Goal: Task Accomplishment & Management: Complete application form

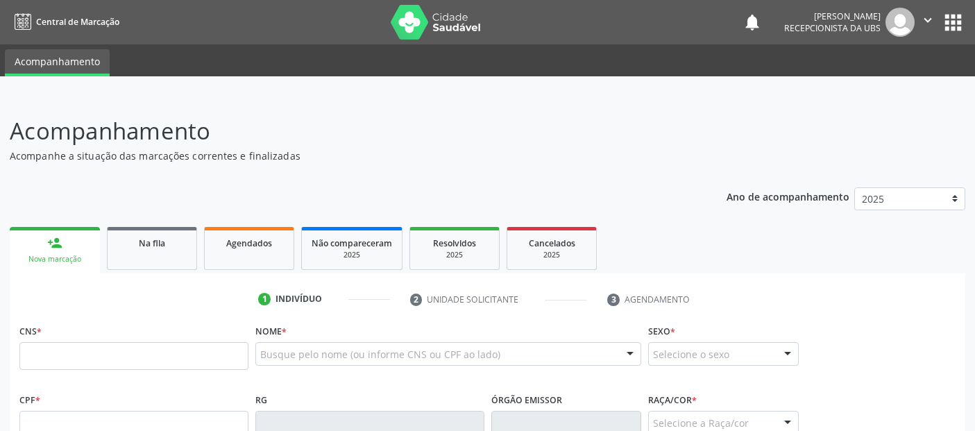
scroll to position [117, 0]
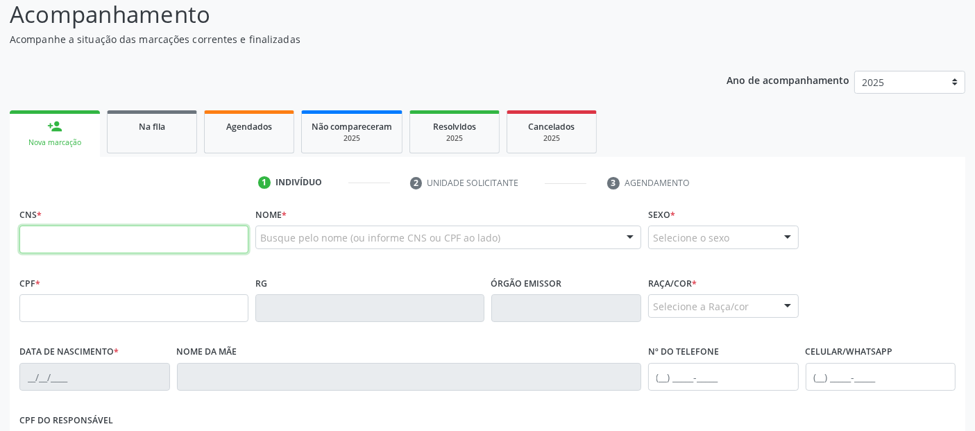
click at [188, 235] on input "text" at bounding box center [133, 240] width 229 height 28
type input "700 6044 4285 0460"
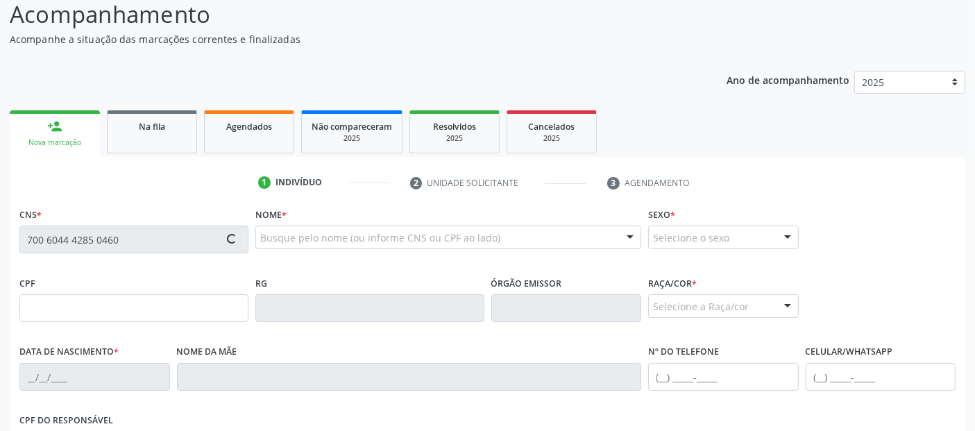
type input "[DATE]"
type input "Benedita [PERSON_NAME]"
type input "[PHONE_NUMBER]"
type input "12"
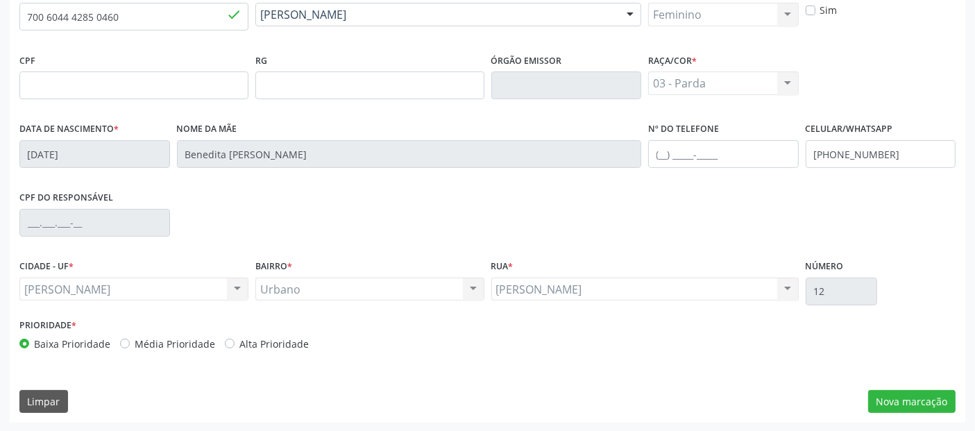
scroll to position [220, 0]
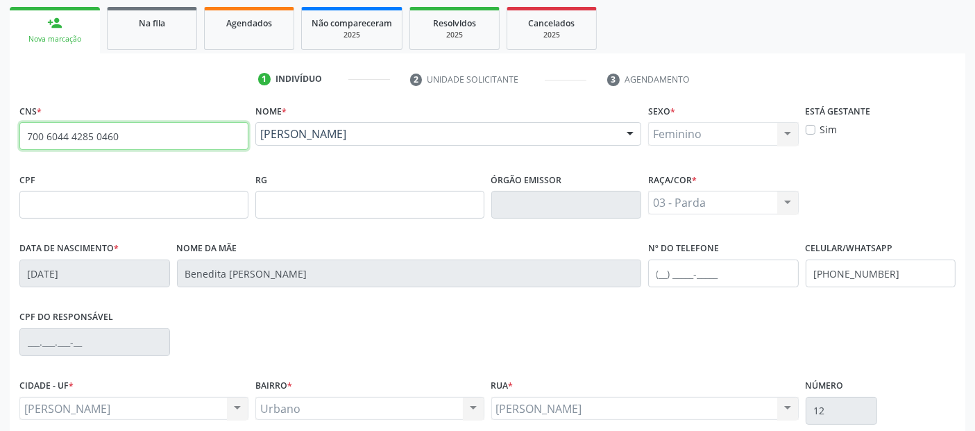
click at [121, 144] on input "700 6044 4285 0460" at bounding box center [133, 136] width 229 height 28
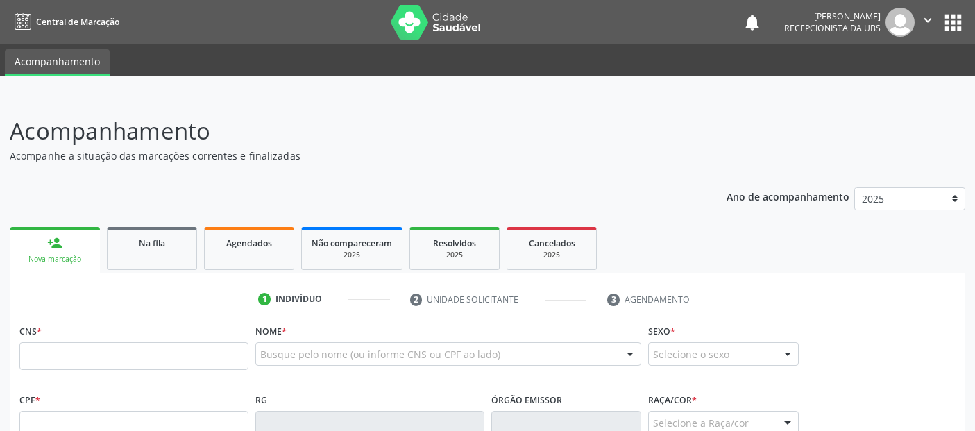
scroll to position [267, 0]
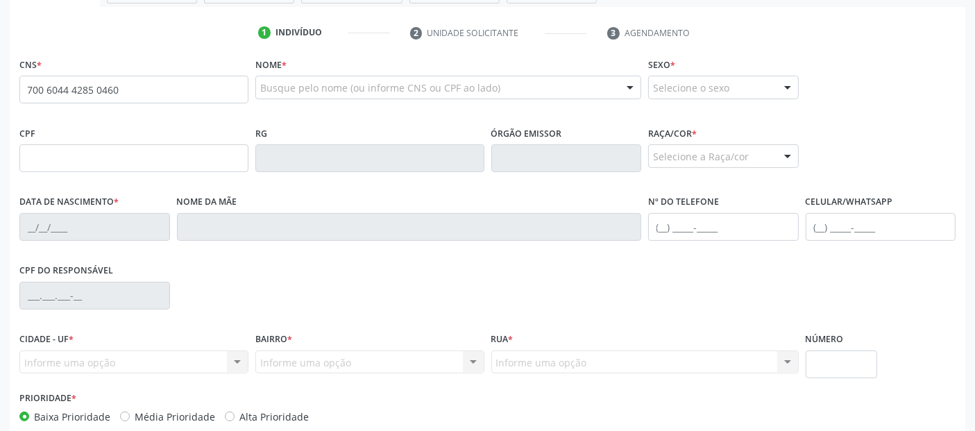
type input "700 6044 4285 0460"
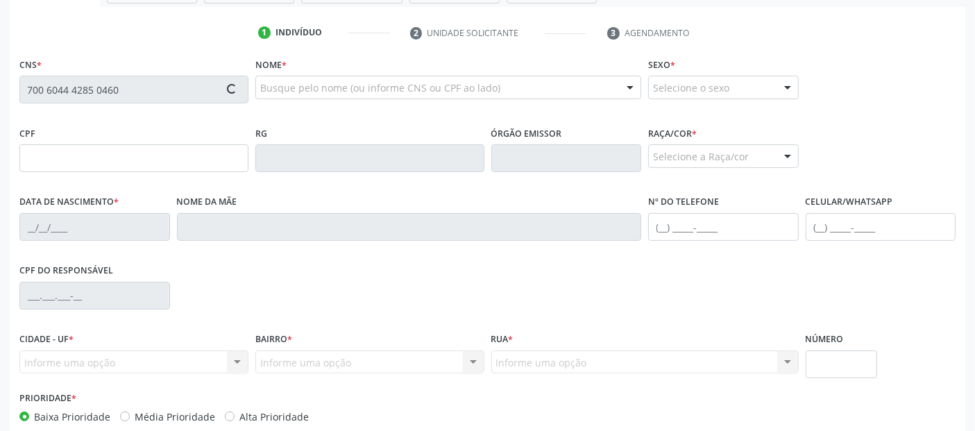
type input "[DATE]"
type input "Benedita [PERSON_NAME]"
type input "(82) 99391-0837"
type input "12"
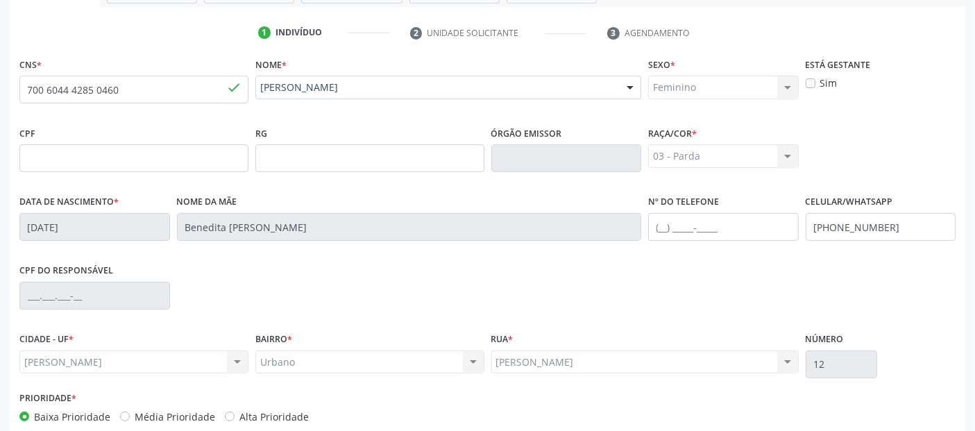
scroll to position [339, 0]
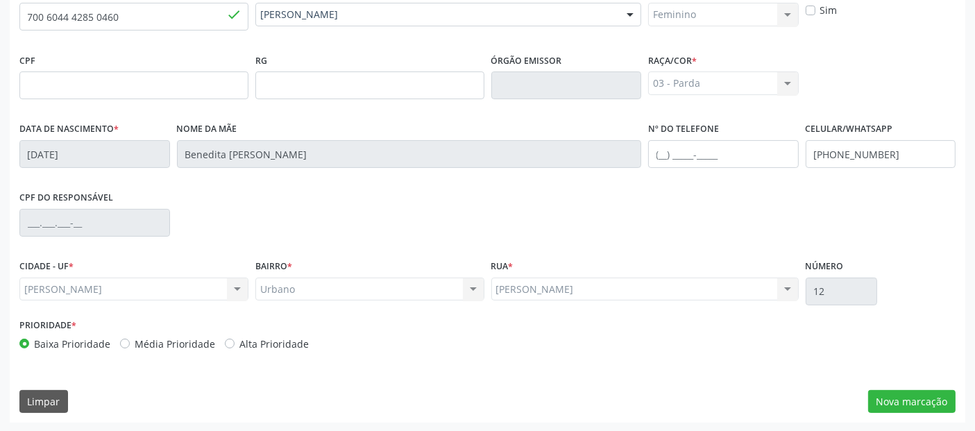
click at [903, 417] on div "CNS * 700 6044 4285 0460 done Nome * [PERSON_NAME] [PERSON_NAME] CNS: 700 6044 …" at bounding box center [488, 201] width 956 height 441
click at [934, 390] on button "Nova marcação" at bounding box center [911, 402] width 87 height 24
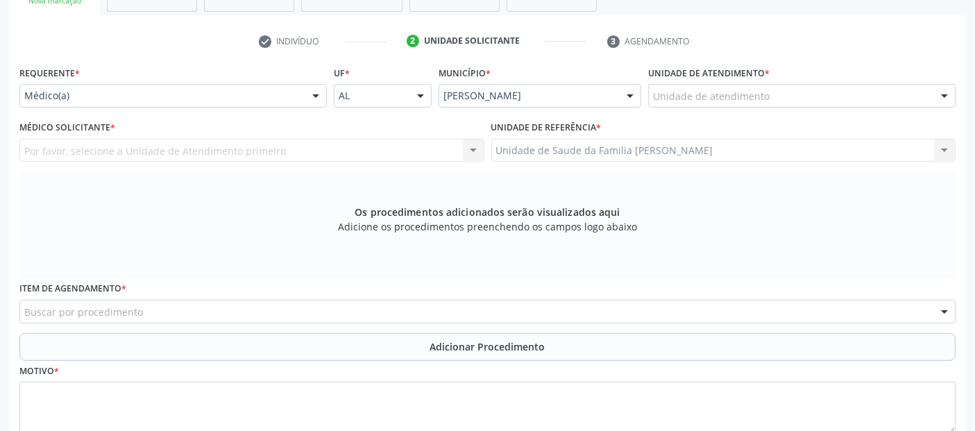
scroll to position [135, 0]
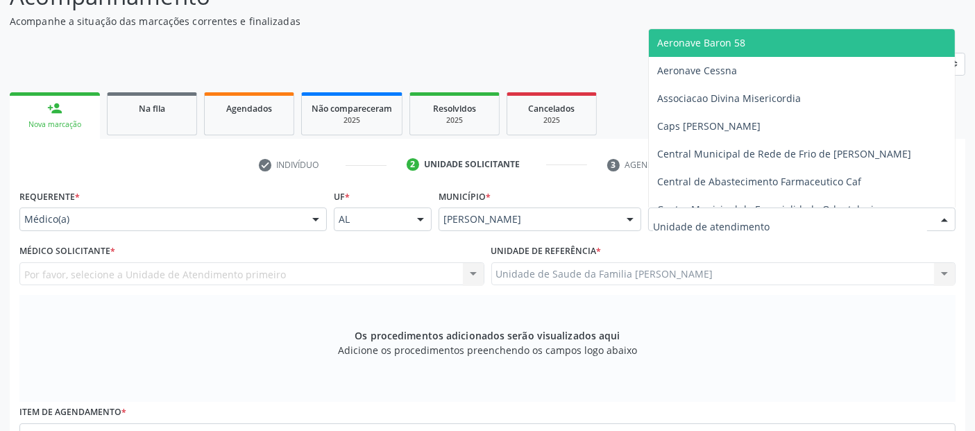
click at [723, 231] on div at bounding box center [801, 220] width 307 height 24
type input ","
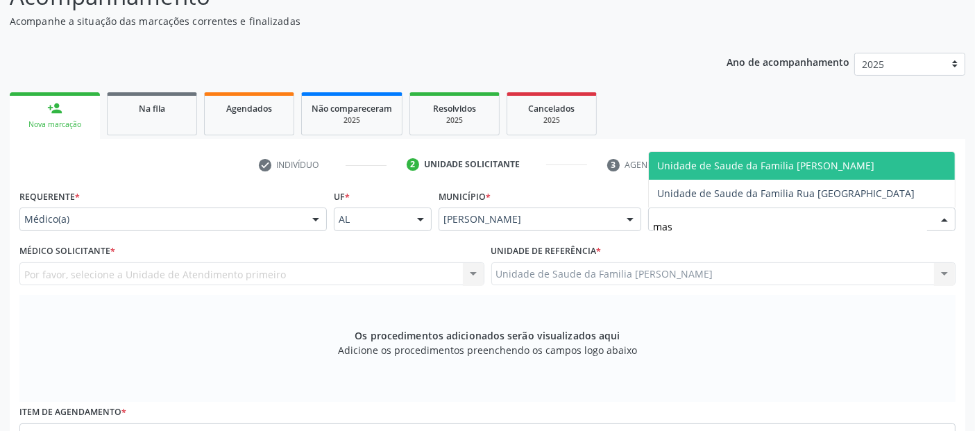
type input "mass"
click at [730, 164] on span "Unidade de Saude da Familia [PERSON_NAME]" at bounding box center [765, 165] width 217 height 13
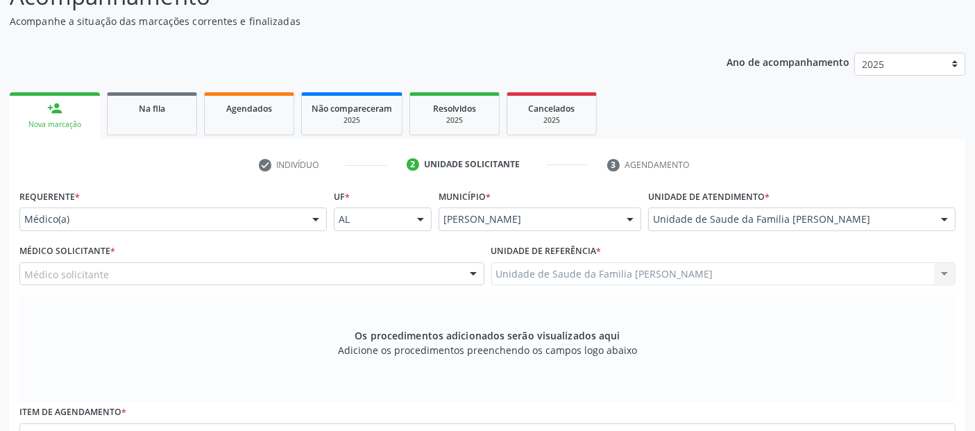
click at [178, 279] on div "Médico solicitante" at bounding box center [251, 274] width 465 height 24
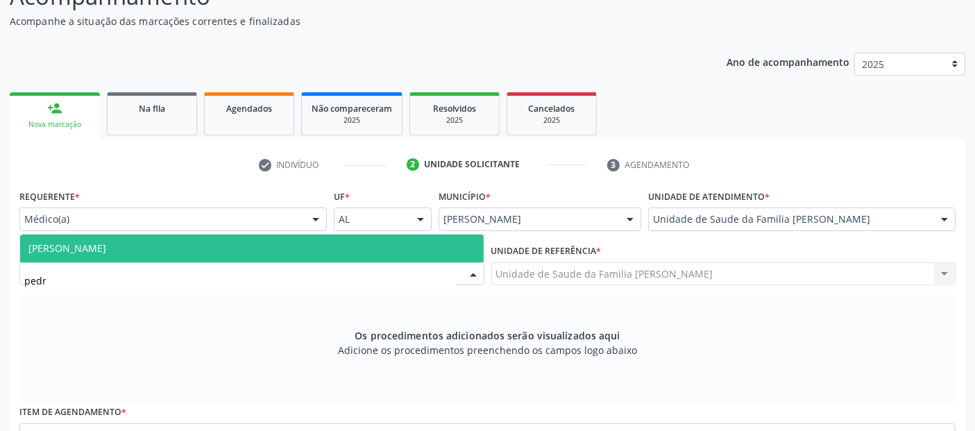
type input "pedro"
click at [771, 228] on div "Unidade de Saude da Familia [PERSON_NAME]" at bounding box center [801, 220] width 307 height 24
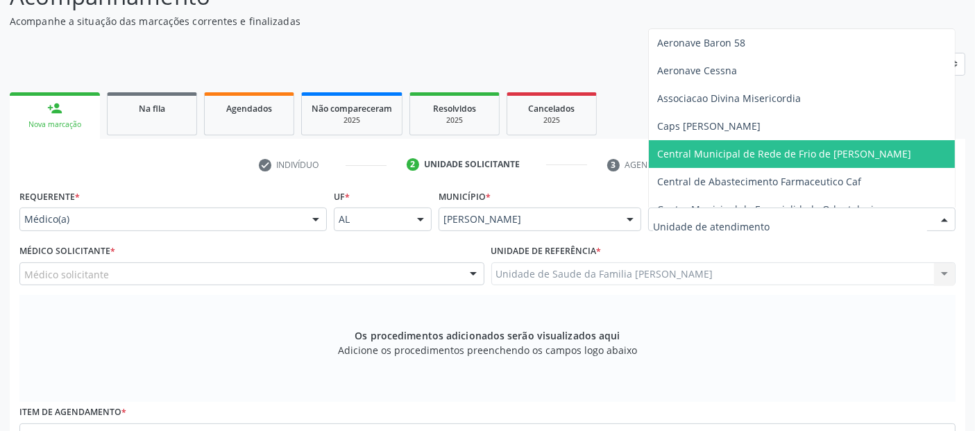
click at [771, 228] on input "text" at bounding box center [790, 226] width 274 height 28
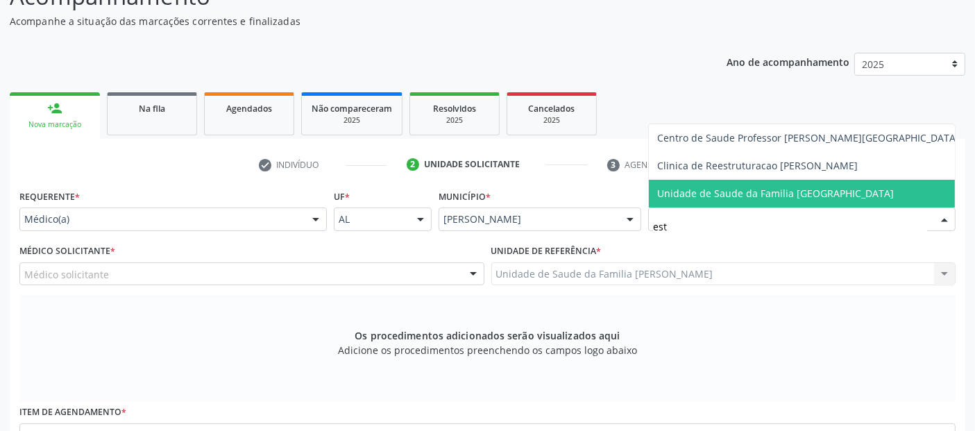
type input "esta"
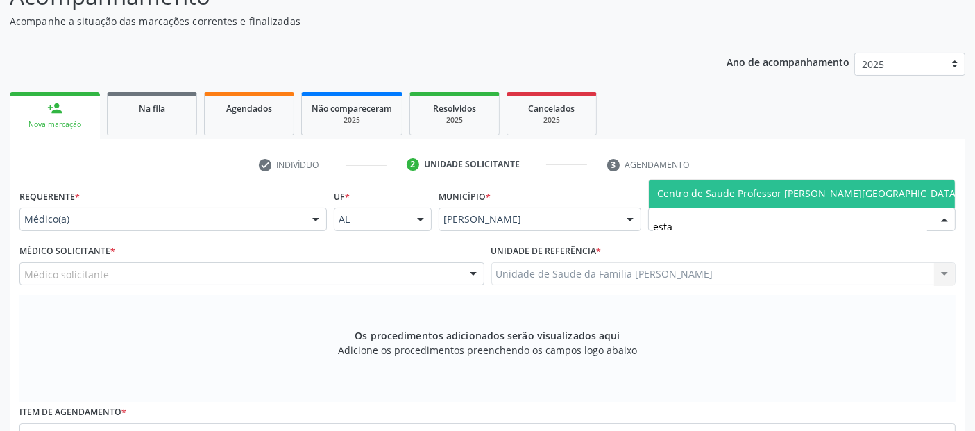
click at [768, 199] on span "Centro de Saude Professor [PERSON_NAME][GEOGRAPHIC_DATA]" at bounding box center [808, 193] width 302 height 13
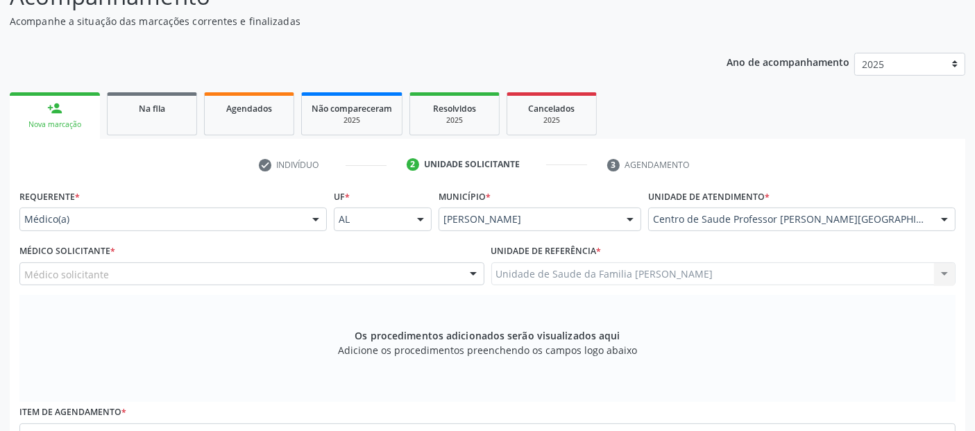
click at [146, 272] on div "Médico solicitante" at bounding box center [251, 274] width 465 height 24
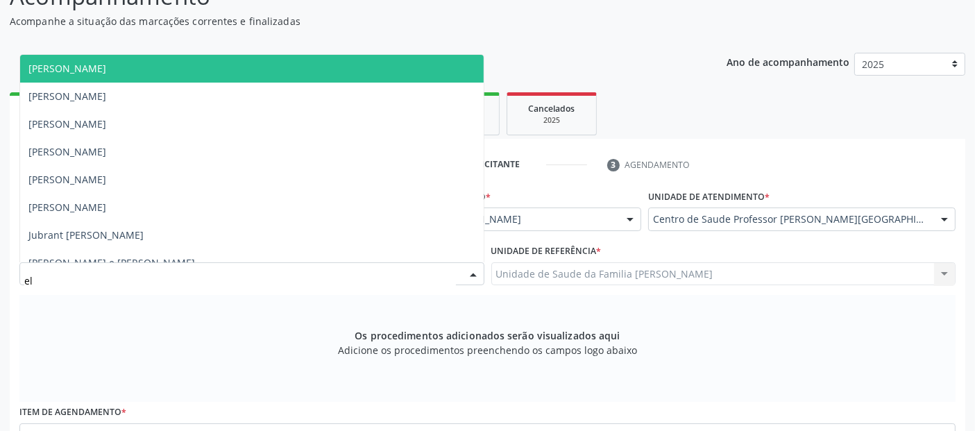
type input "eli"
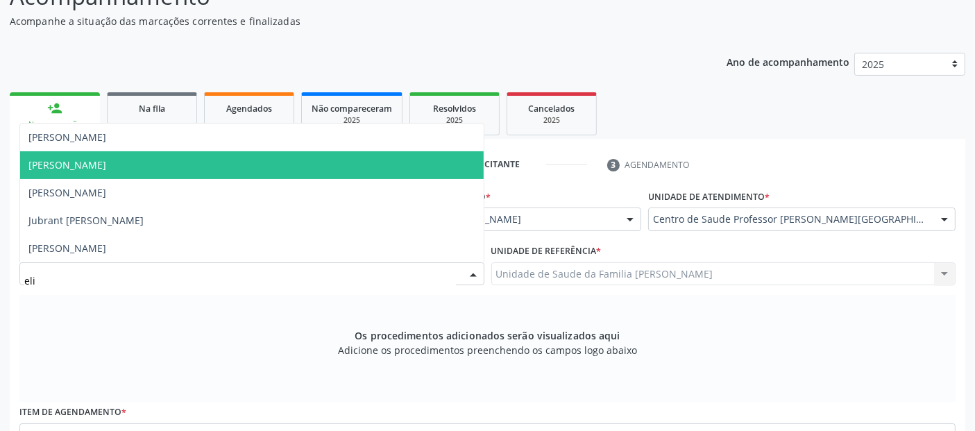
click at [163, 165] on span "[PERSON_NAME]" at bounding box center [252, 165] width 464 height 28
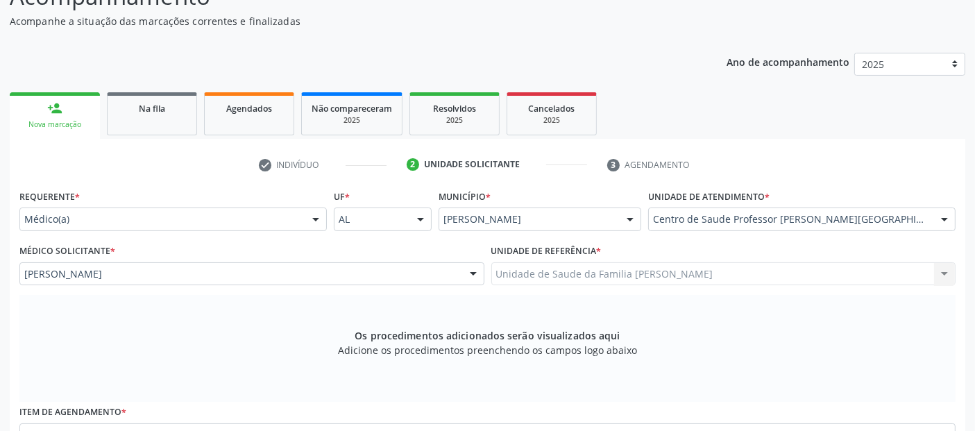
scroll to position [351, 0]
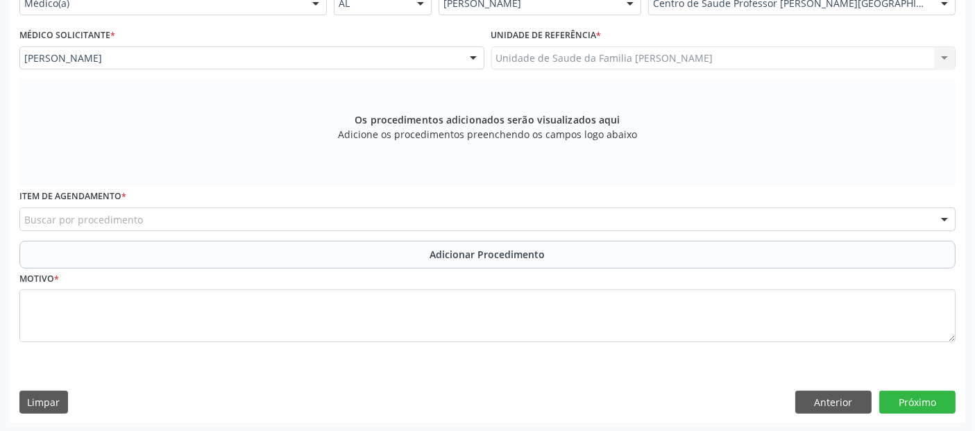
click at [640, 220] on div "Buscar por procedimento" at bounding box center [487, 220] width 936 height 24
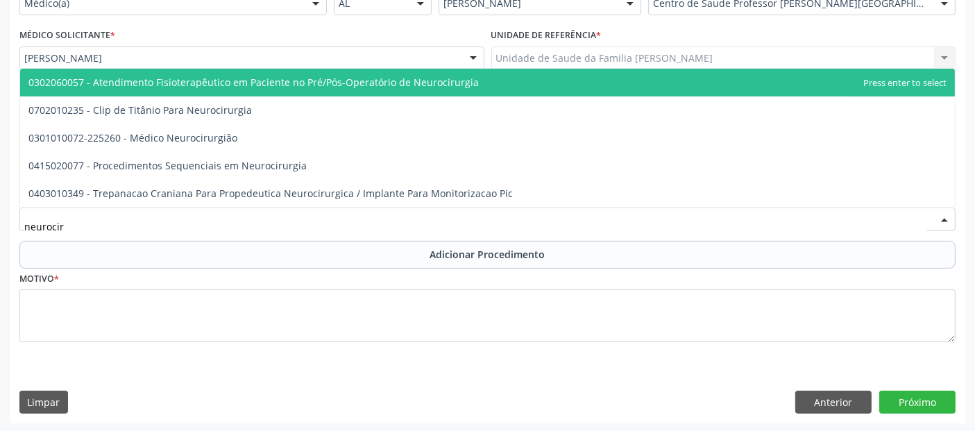
type input "neurociru"
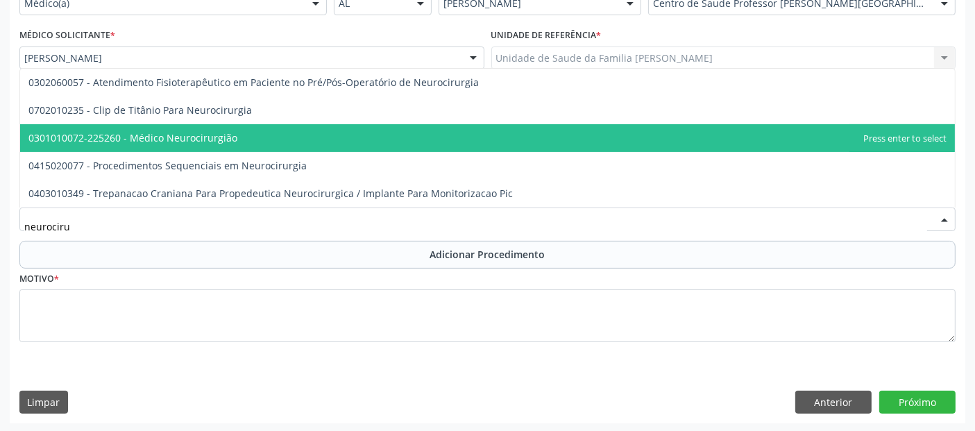
click at [505, 127] on span "0301010072-225260 - Médico Neurocirurgião" at bounding box center [487, 138] width 935 height 28
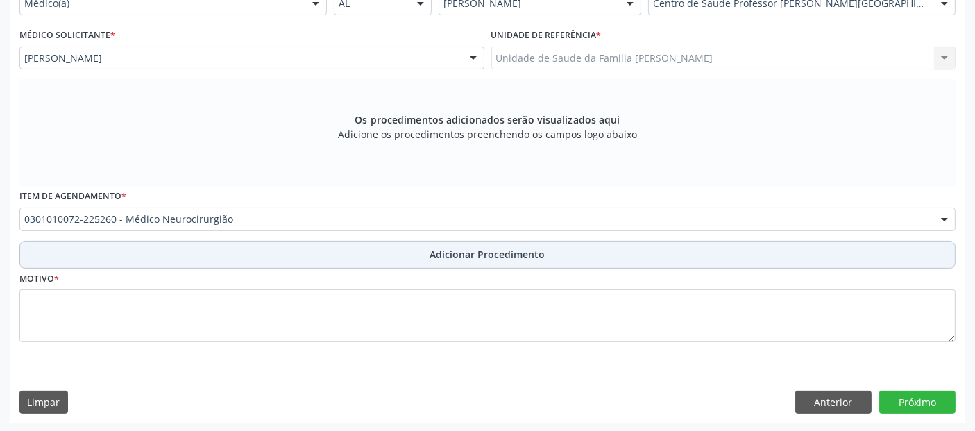
click at [203, 258] on button "Adicionar Procedimento" at bounding box center [487, 255] width 936 height 28
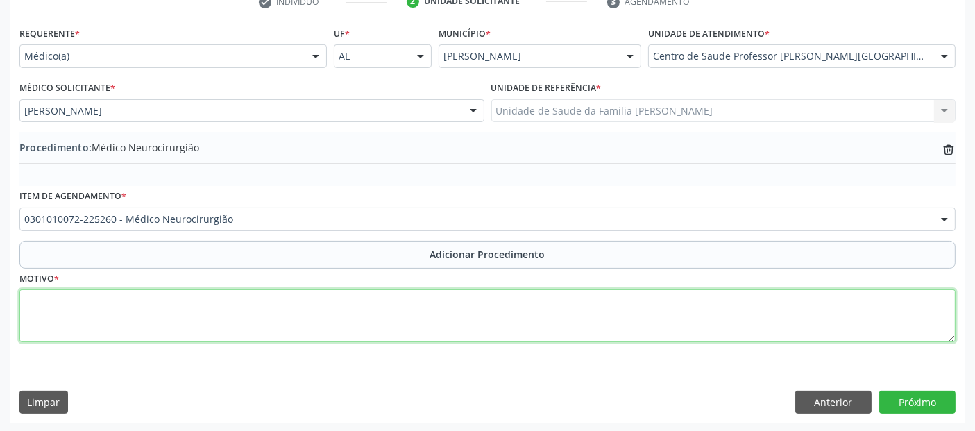
click at [188, 310] on textarea at bounding box center [487, 315] width 936 height 53
type textarea "s"
type textarea "Sem entendimento."
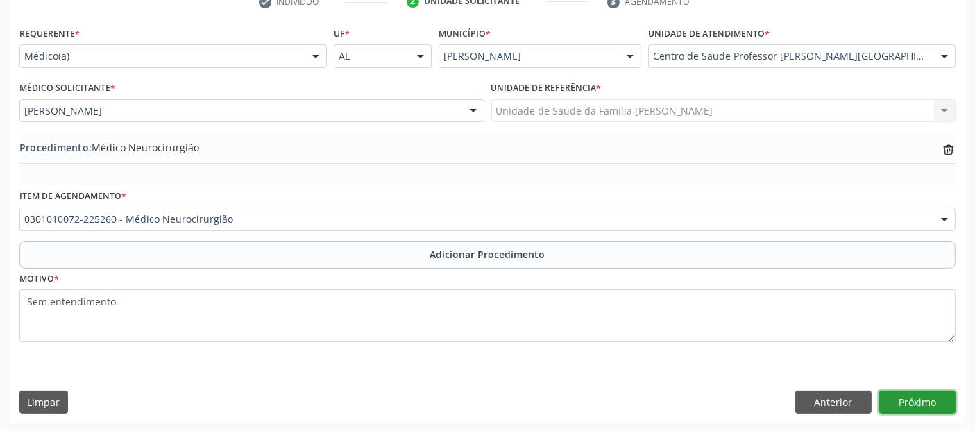
click at [918, 398] on button "Próximo" at bounding box center [917, 403] width 76 height 24
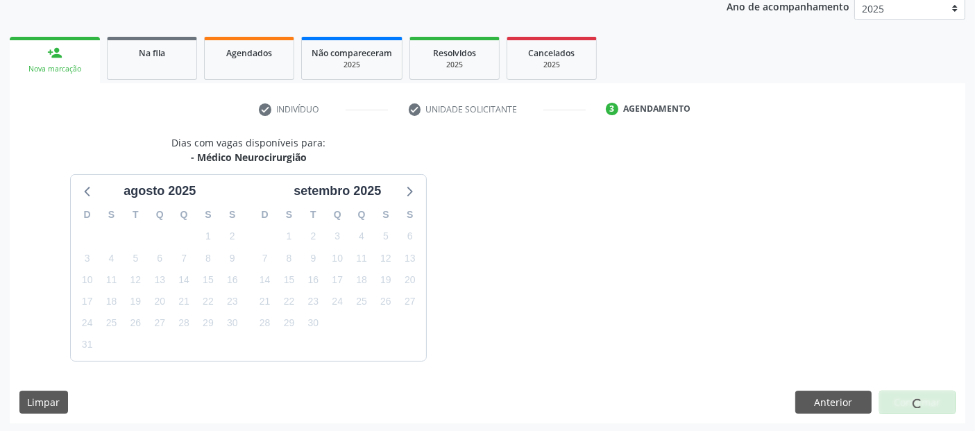
scroll to position [231, 0]
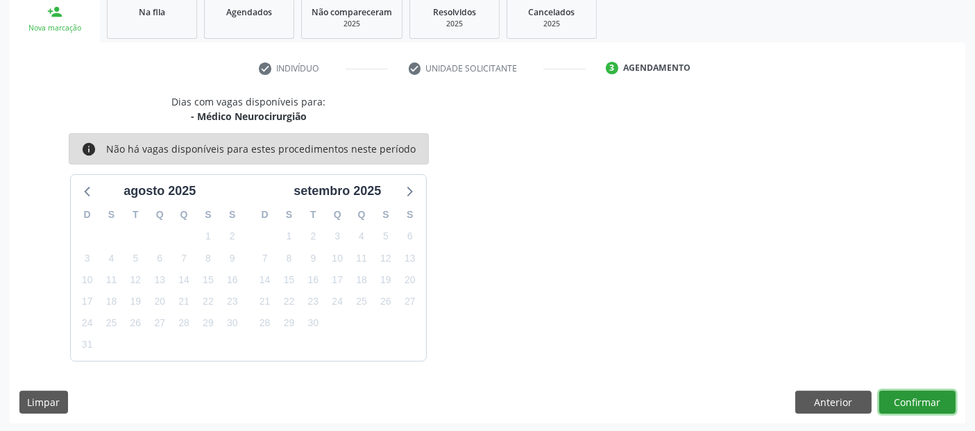
click at [918, 398] on button "Confirmar" at bounding box center [917, 403] width 76 height 24
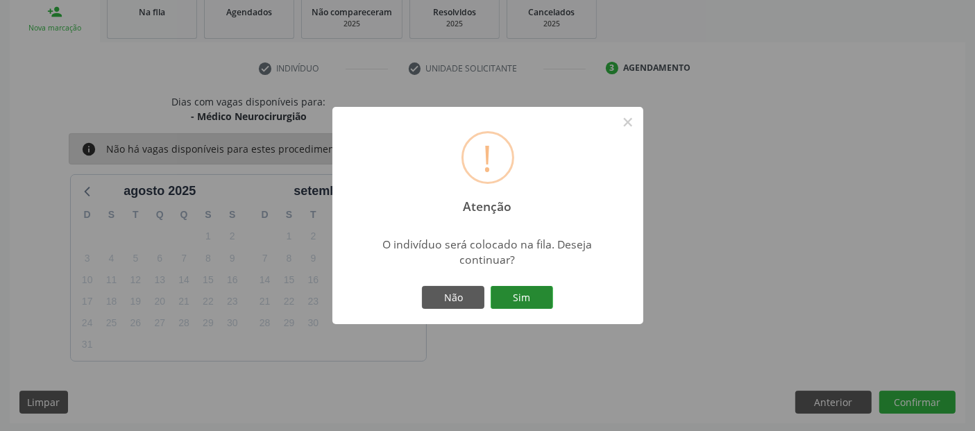
click at [543, 295] on button "Sim" at bounding box center [522, 298] width 62 height 24
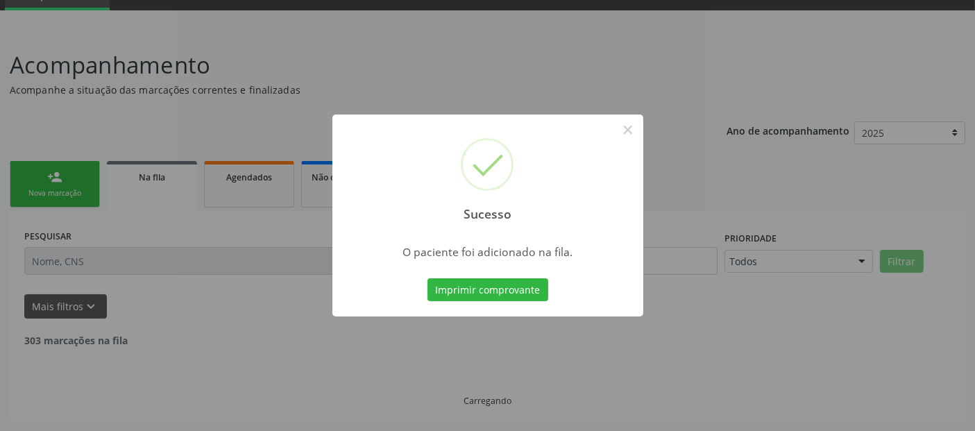
scroll to position [49, 0]
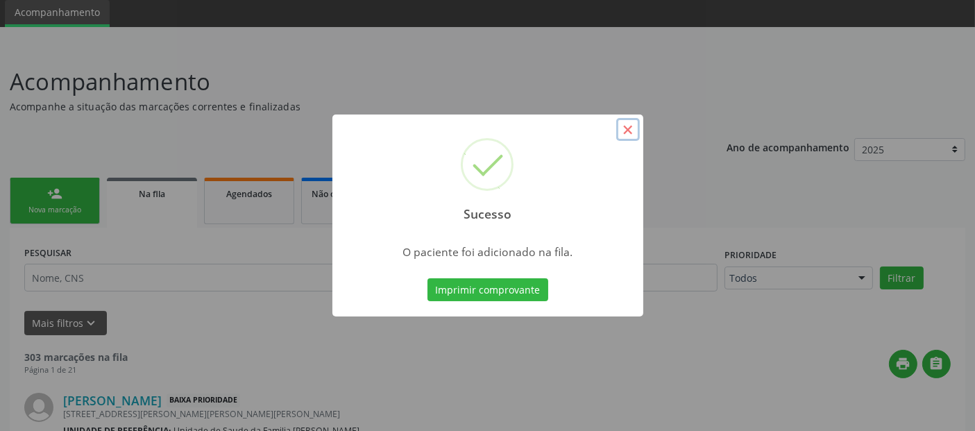
click at [625, 130] on button "×" at bounding box center [628, 130] width 24 height 24
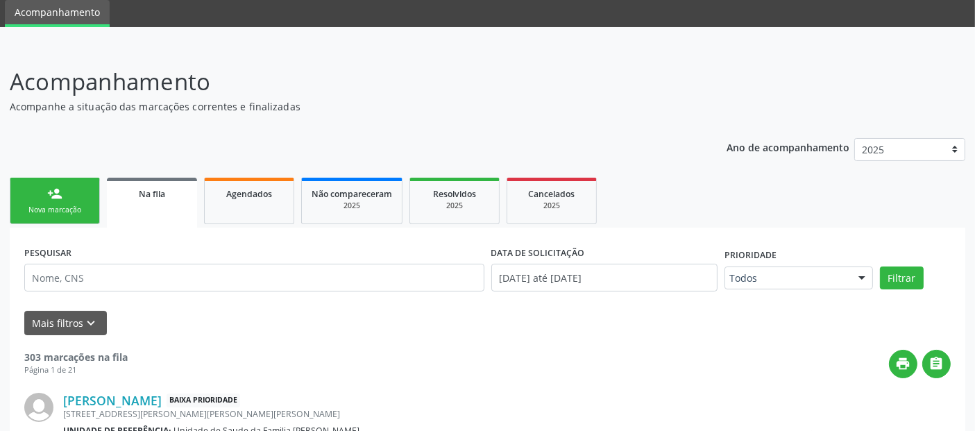
drag, startPoint x: 971, startPoint y: 85, endPoint x: 967, endPoint y: 209, distance: 123.6
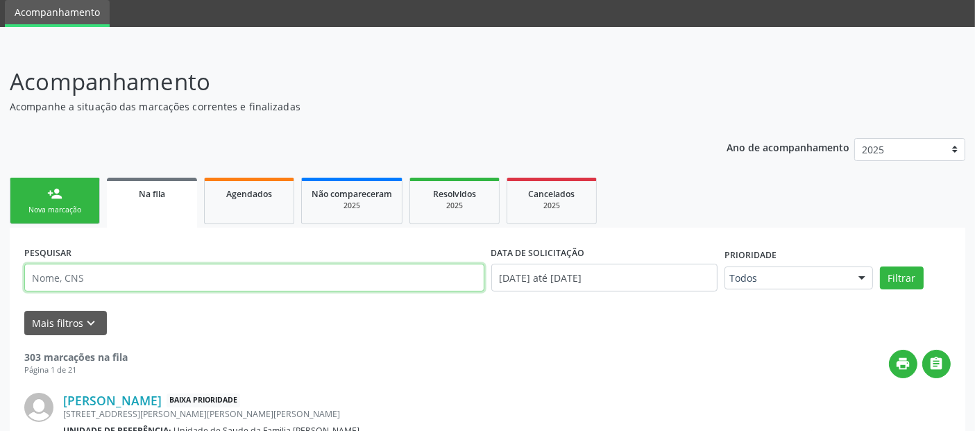
click at [264, 283] on input "text" at bounding box center [254, 278] width 460 height 28
paste input "700 6044 4285 0460"
type input "700 6044 4285 0460"
click at [880, 267] on button "Filtrar" at bounding box center [902, 279] width 44 height 24
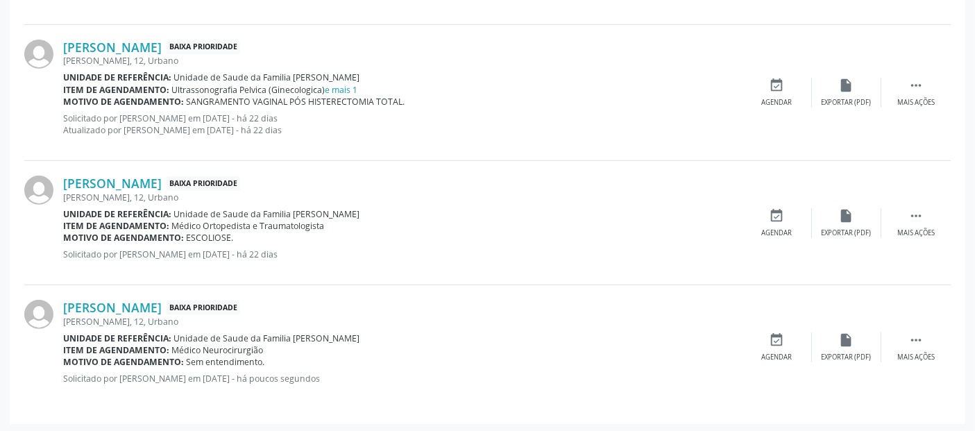
scroll to position [279, 0]
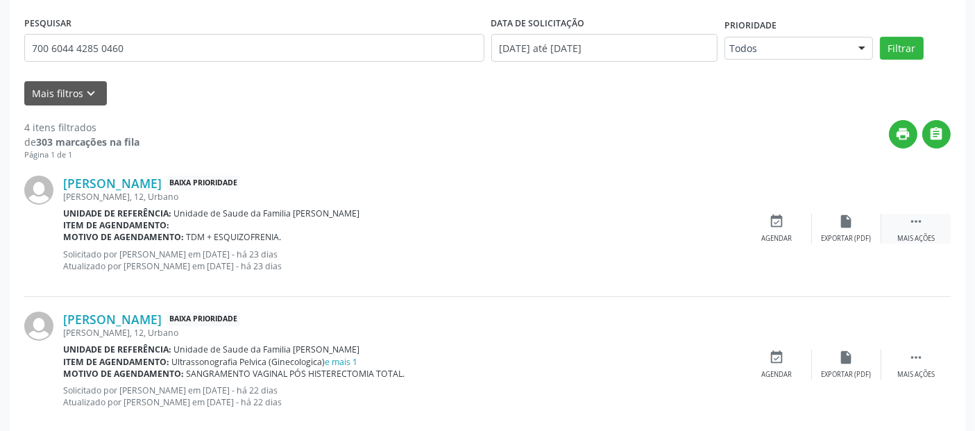
click at [922, 214] on icon "" at bounding box center [916, 221] width 15 height 15
click at [850, 229] on div "edit Editar" at bounding box center [846, 229] width 69 height 30
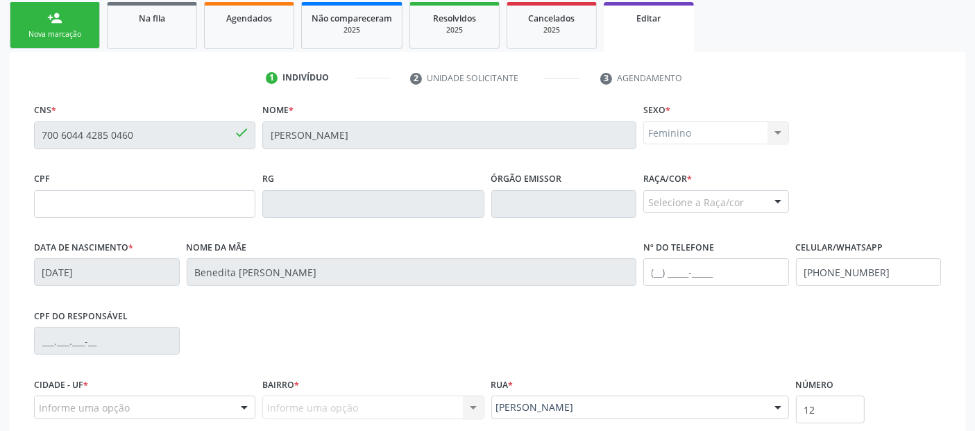
scroll to position [337, 0]
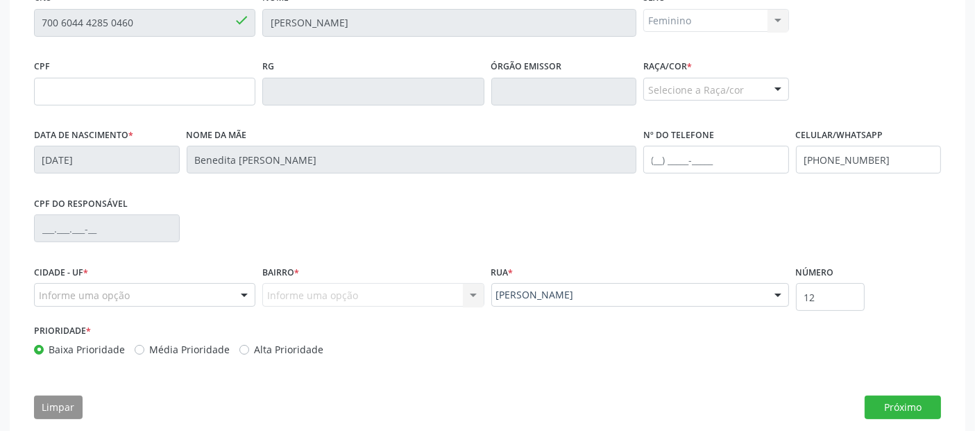
click at [158, 298] on div "Informe uma opção" at bounding box center [144, 295] width 221 height 24
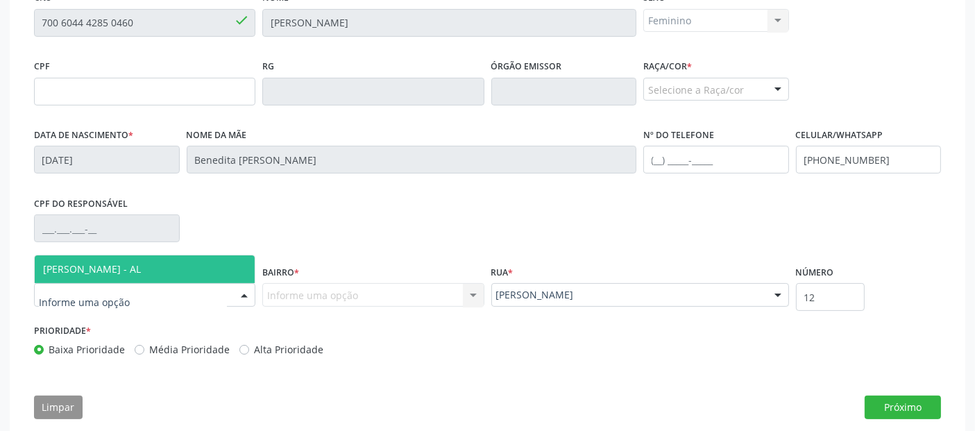
click at [158, 298] on input "text" at bounding box center [133, 302] width 188 height 28
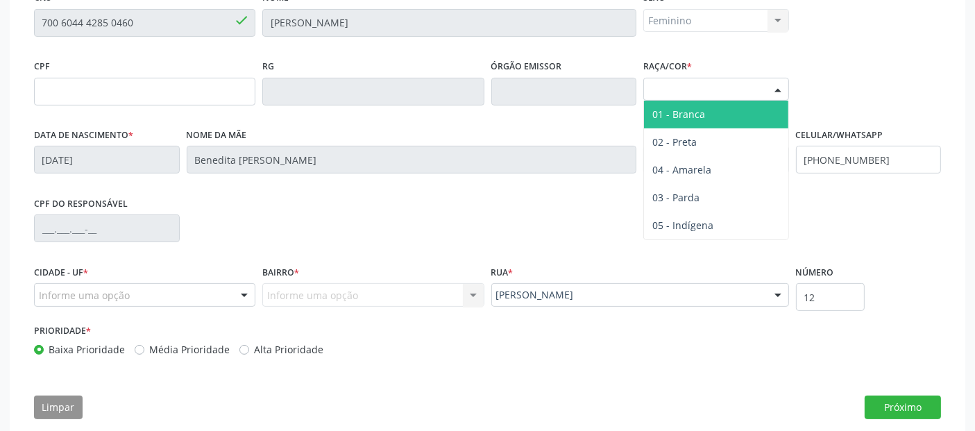
click at [674, 92] on div "Selecione a Raça/cor" at bounding box center [716, 90] width 146 height 24
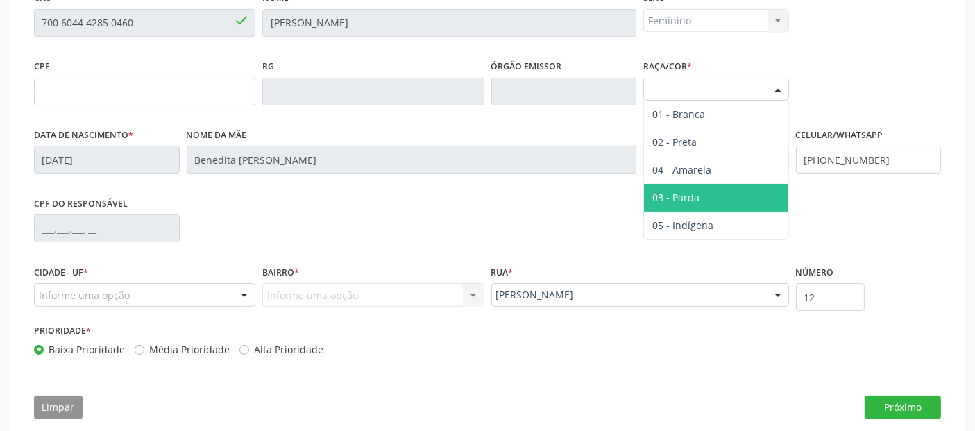
click at [684, 191] on span "03 - Parda" at bounding box center [675, 197] width 47 height 13
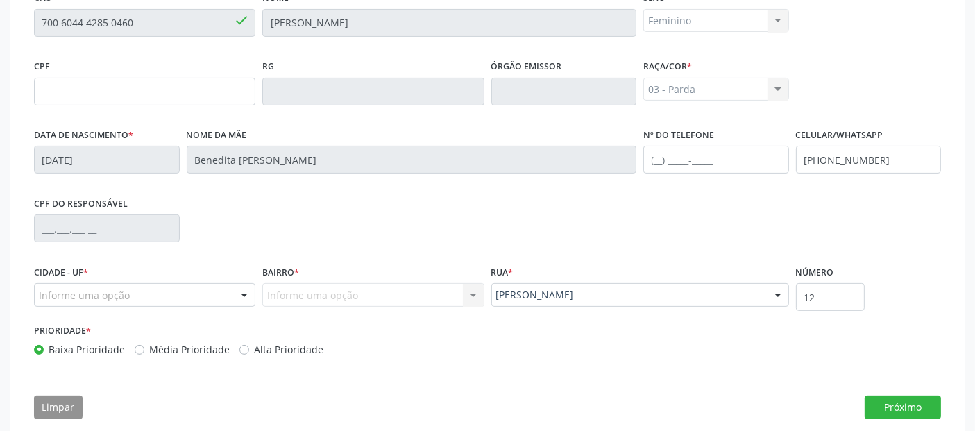
click at [165, 287] on div "Informe uma opção" at bounding box center [144, 295] width 221 height 24
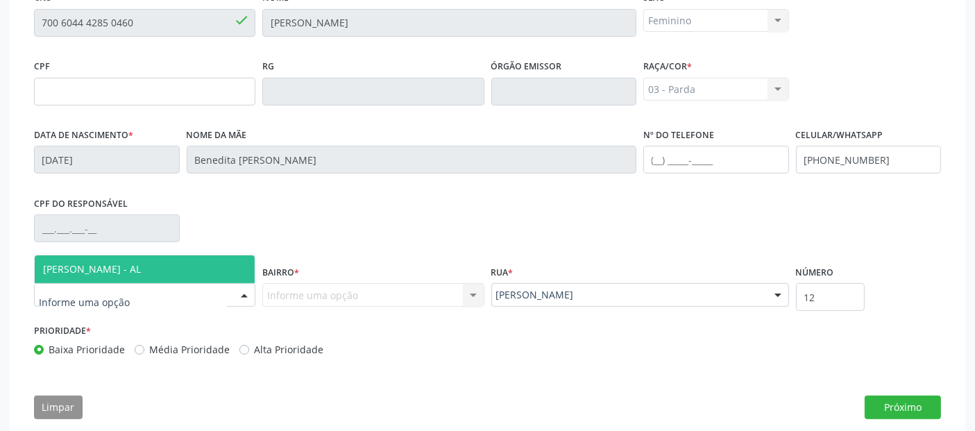
type input "m"
click at [184, 271] on span "[PERSON_NAME] - AL" at bounding box center [145, 269] width 220 height 28
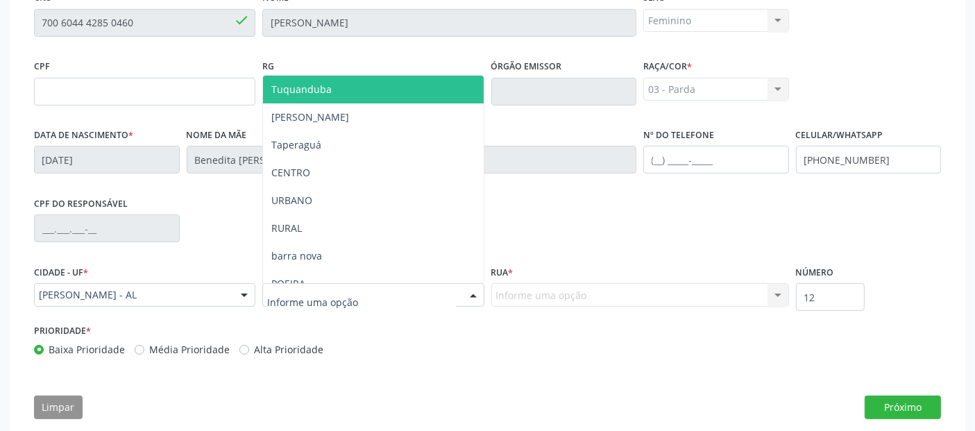
click at [291, 296] on input "text" at bounding box center [361, 302] width 188 height 28
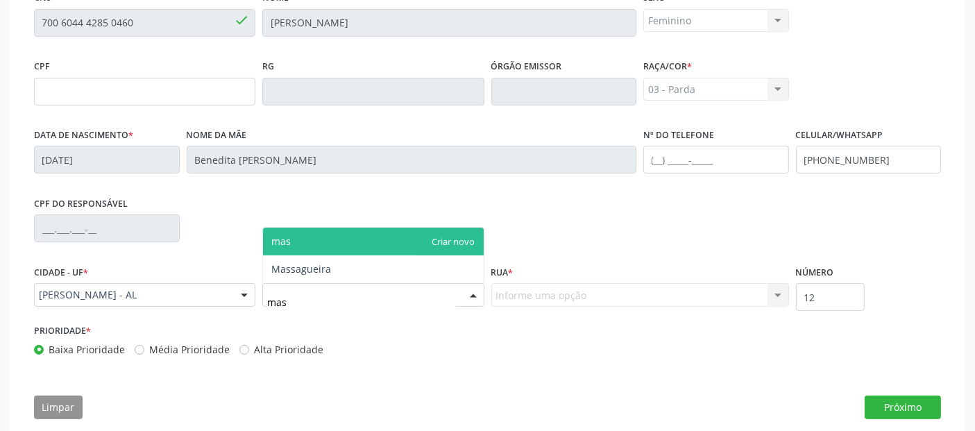
type input "mass"
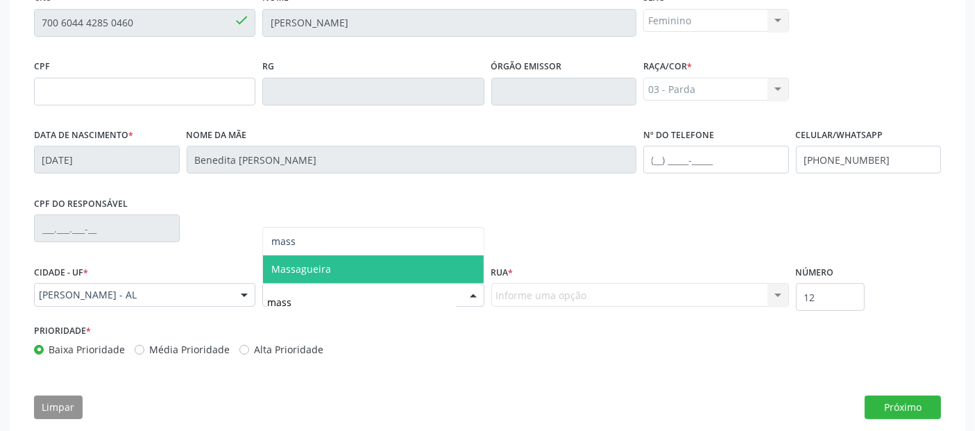
click at [421, 266] on span "Massagueira" at bounding box center [373, 269] width 220 height 28
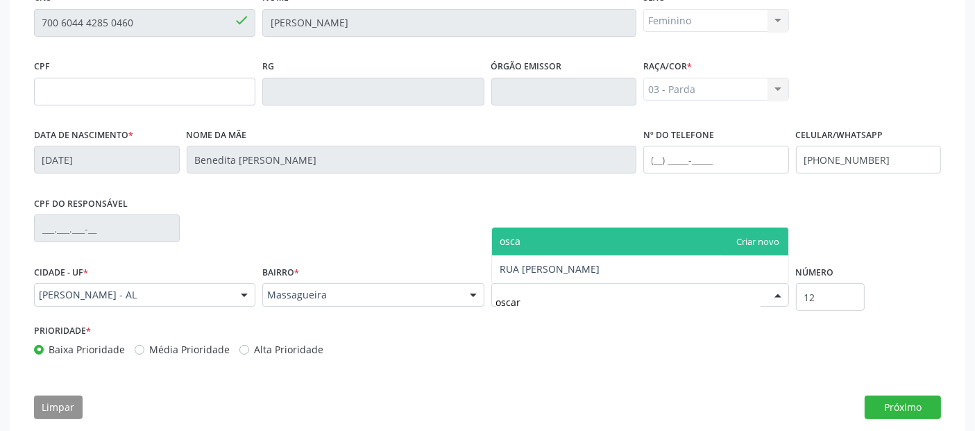
type input "oscar"
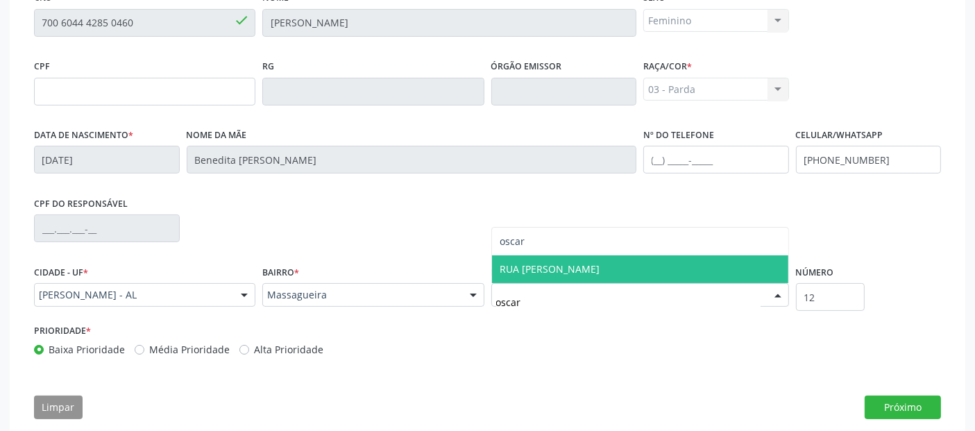
click at [618, 277] on span "RUA OSCAR ARAÚJO" at bounding box center [640, 269] width 296 height 28
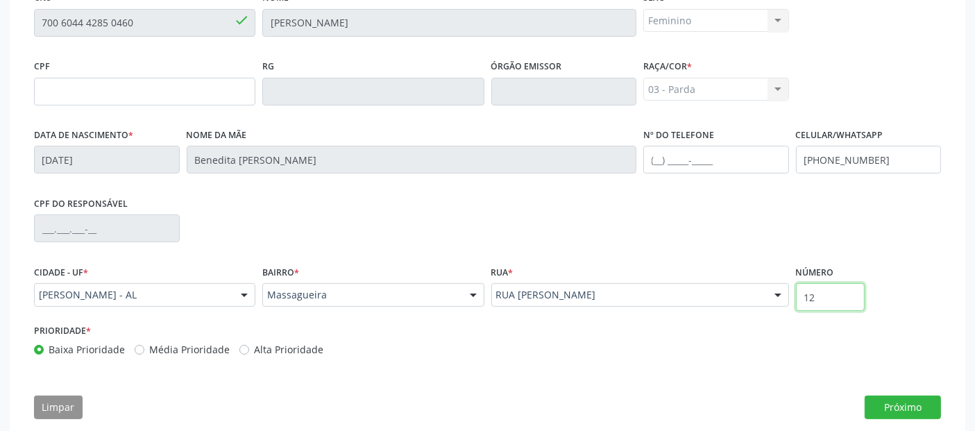
click at [830, 298] on input "12" at bounding box center [830, 297] width 69 height 28
type input "SN"
drag, startPoint x: 899, startPoint y: 387, endPoint x: 900, endPoint y: 396, distance: 9.1
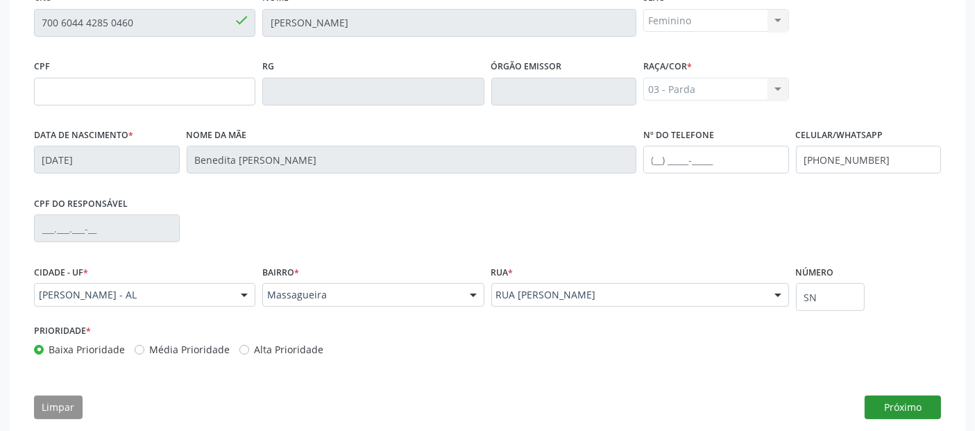
click at [900, 387] on div "CNS * 700 6044 4285 0460 done Nome * Maria Jose Alves dos Santos Barboza Sexo *…" at bounding box center [487, 208] width 927 height 441
click at [898, 400] on button "Próximo" at bounding box center [903, 408] width 76 height 24
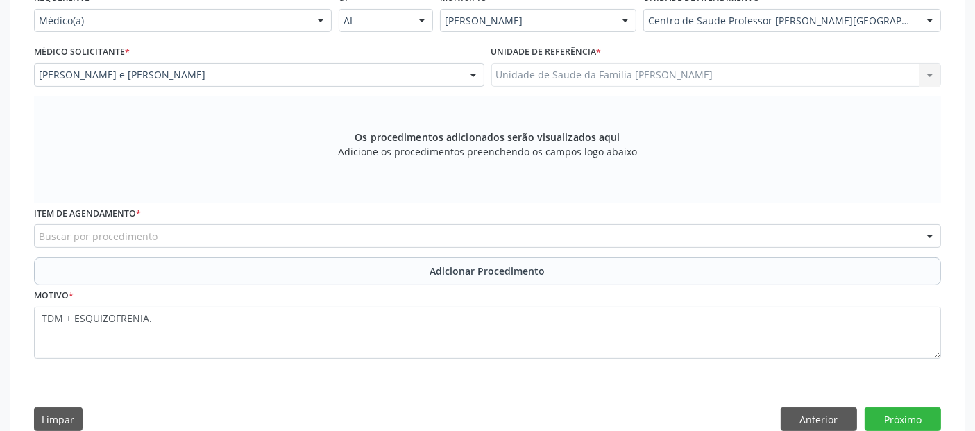
click at [736, 231] on div "Buscar por procedimento" at bounding box center [487, 236] width 907 height 24
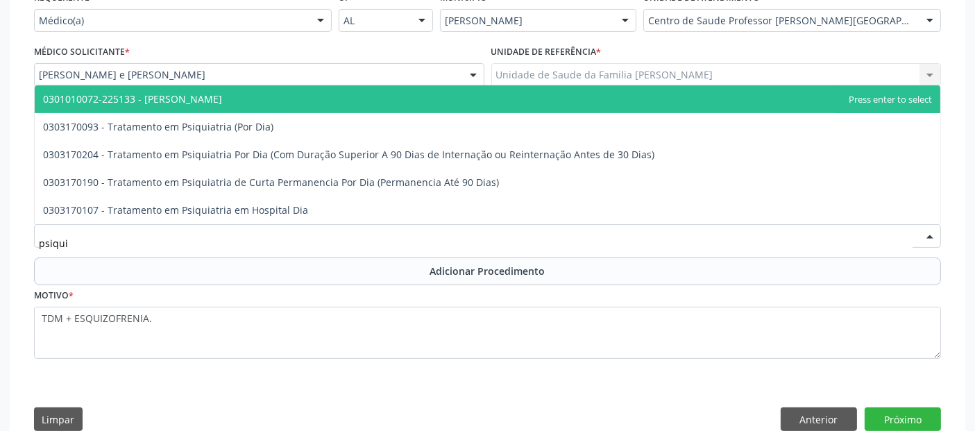
type input "psiquia"
click at [401, 90] on span "0301010072-225133 - Médico Psiquiatra" at bounding box center [488, 99] width 906 height 28
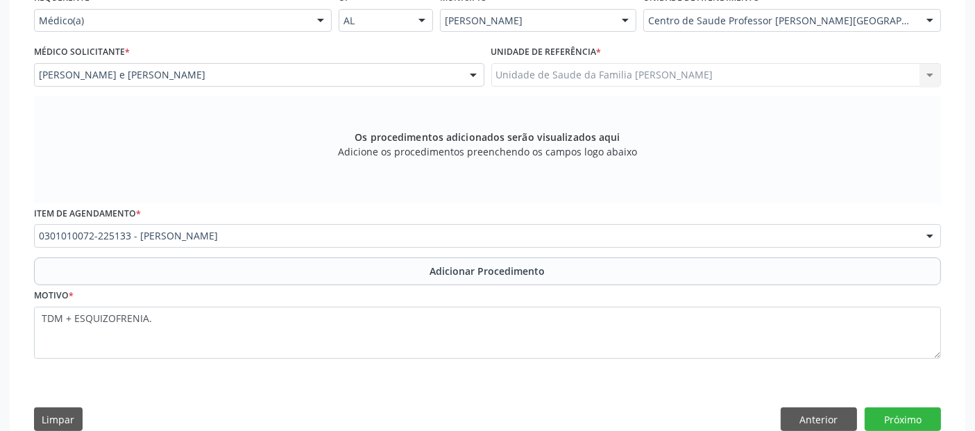
click at [432, 270] on span "Adicionar Procedimento" at bounding box center [487, 271] width 115 height 15
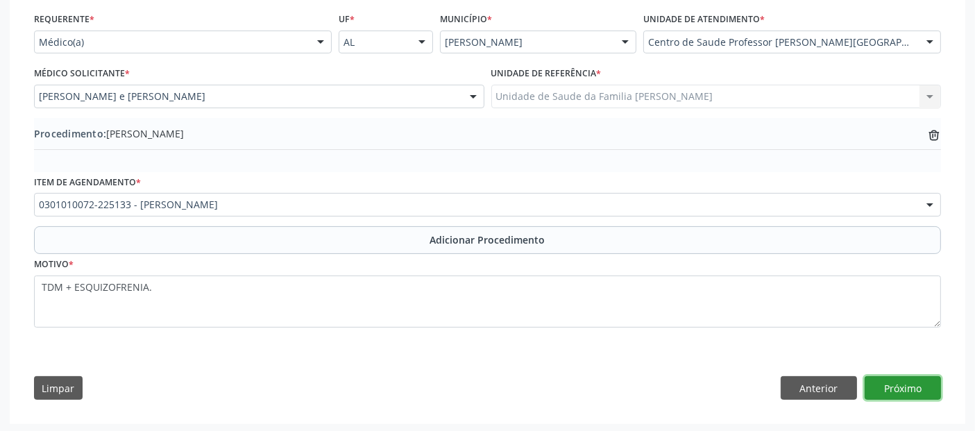
click at [918, 382] on button "Próximo" at bounding box center [903, 388] width 76 height 24
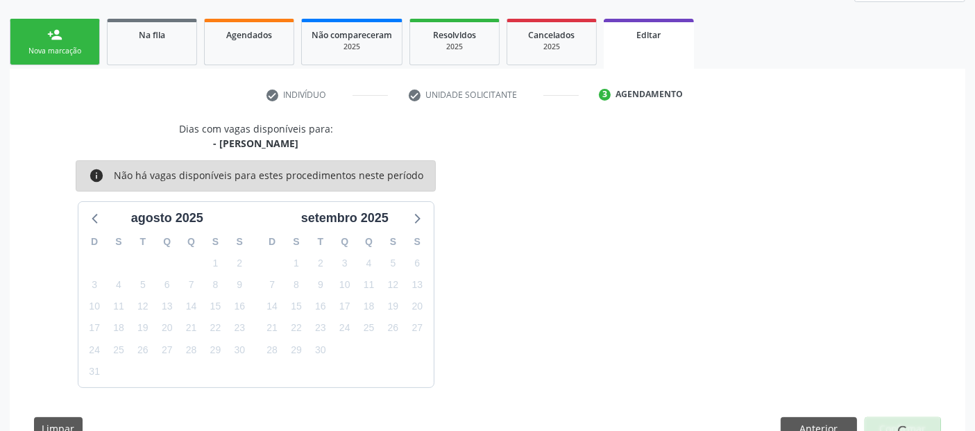
scroll to position [249, 0]
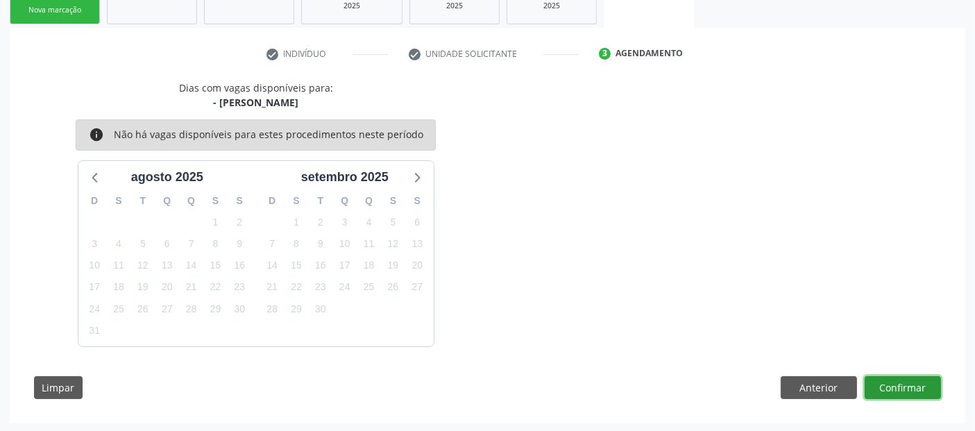
click at [918, 382] on button "Confirmar" at bounding box center [903, 388] width 76 height 24
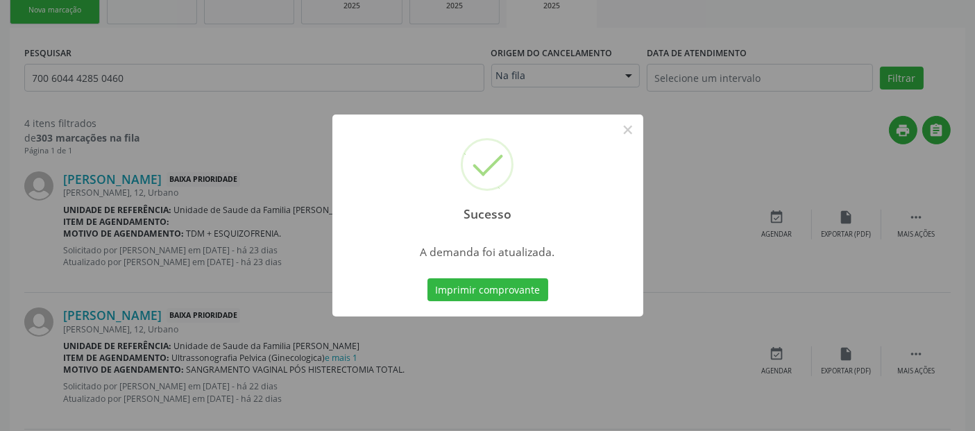
scroll to position [0, 0]
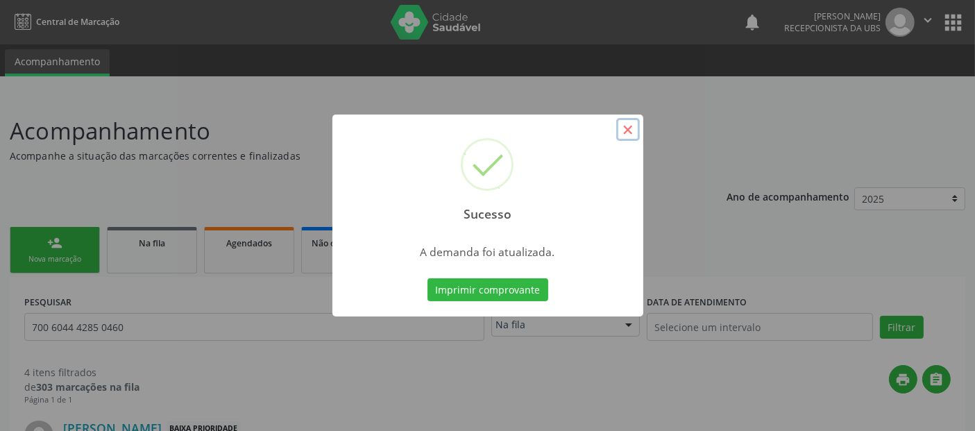
click at [632, 132] on button "×" at bounding box center [628, 130] width 24 height 24
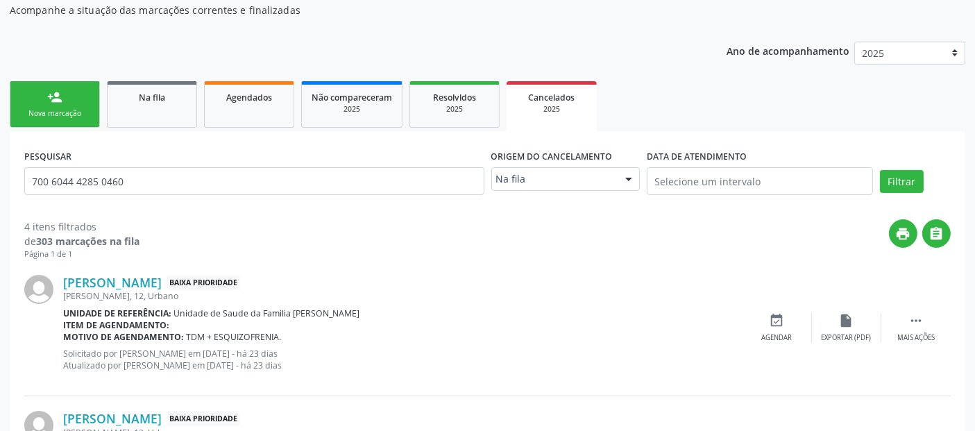
scroll to position [216, 0]
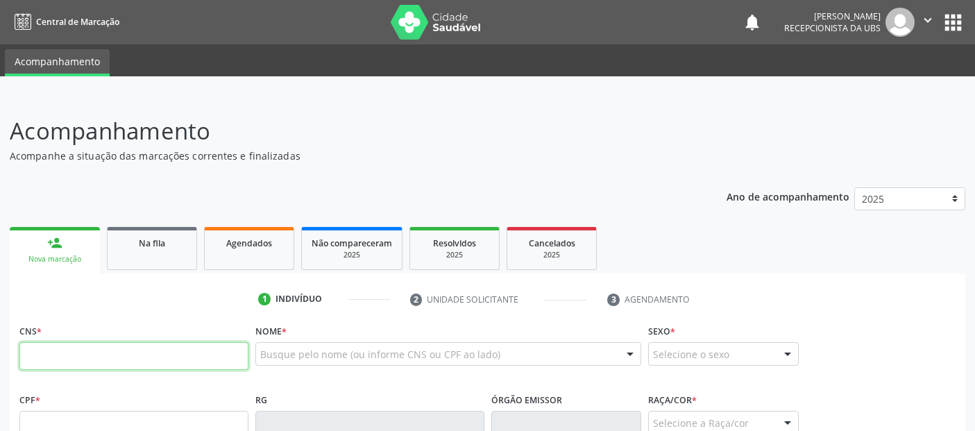
scroll to position [216, 0]
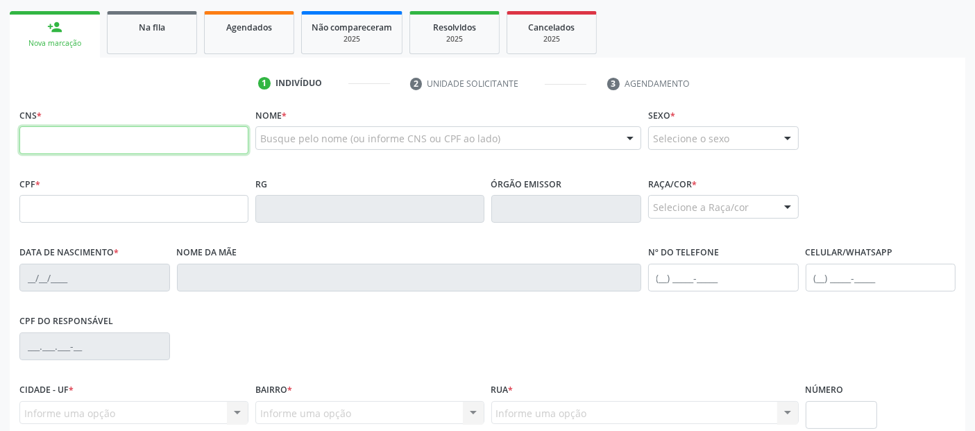
paste input "700 6044 4285 0460"
type input "700 6044 4285 0460"
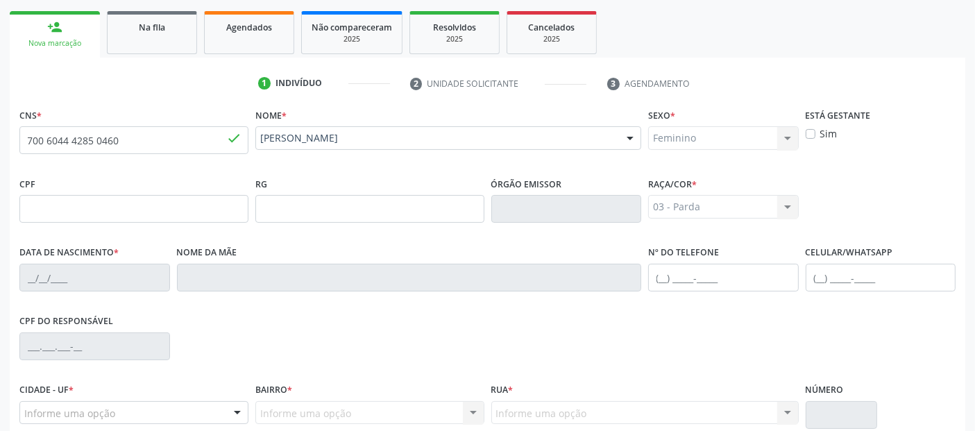
type input "[DATE]"
type input "Benedita [PERSON_NAME]"
type input "[PHONE_NUMBER]"
type input "12"
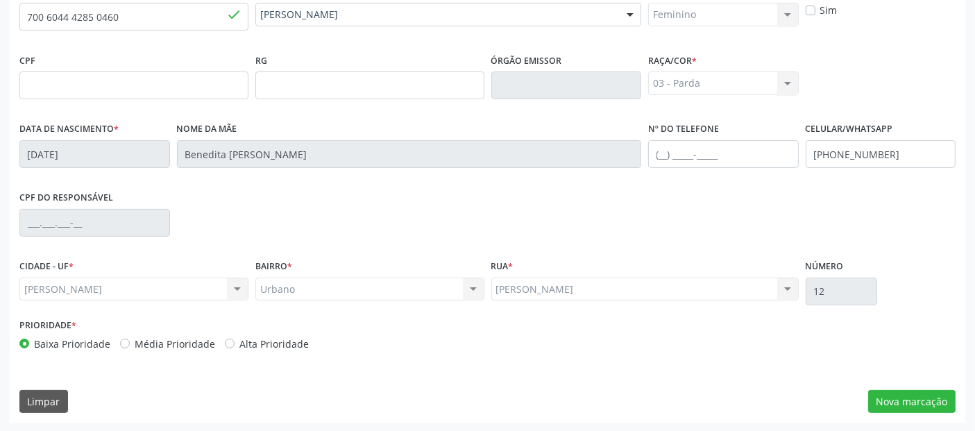
click at [892, 386] on div "CNS * 700 6044 4285 0460 done Nome * [PERSON_NAME] [PERSON_NAME] CNS: 700 6044 …" at bounding box center [488, 201] width 956 height 441
click at [890, 396] on button "Nova marcação" at bounding box center [911, 402] width 87 height 24
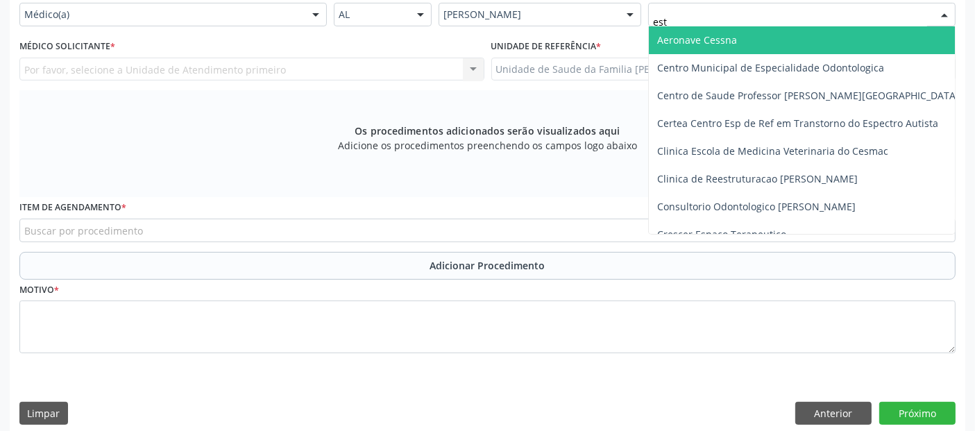
type input "esta"
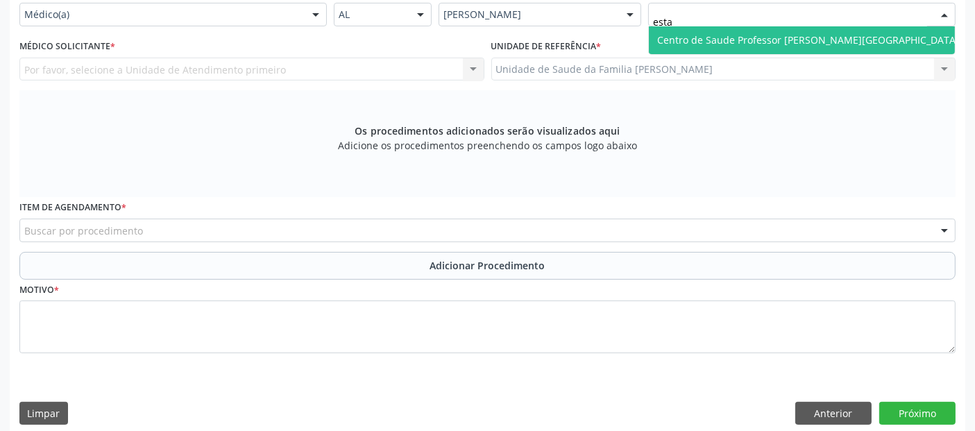
click at [701, 33] on span "Centro de Saude Professor [PERSON_NAME][GEOGRAPHIC_DATA]" at bounding box center [808, 39] width 302 height 13
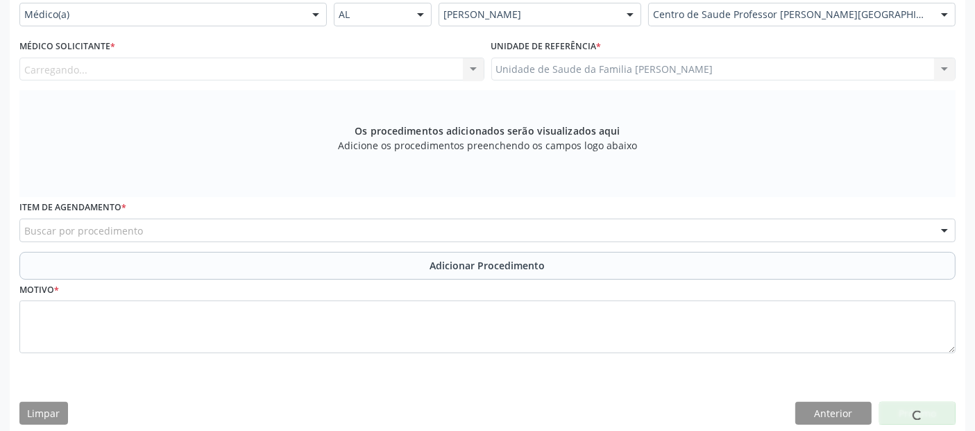
click at [189, 65] on div "Carregando..." at bounding box center [251, 70] width 465 height 24
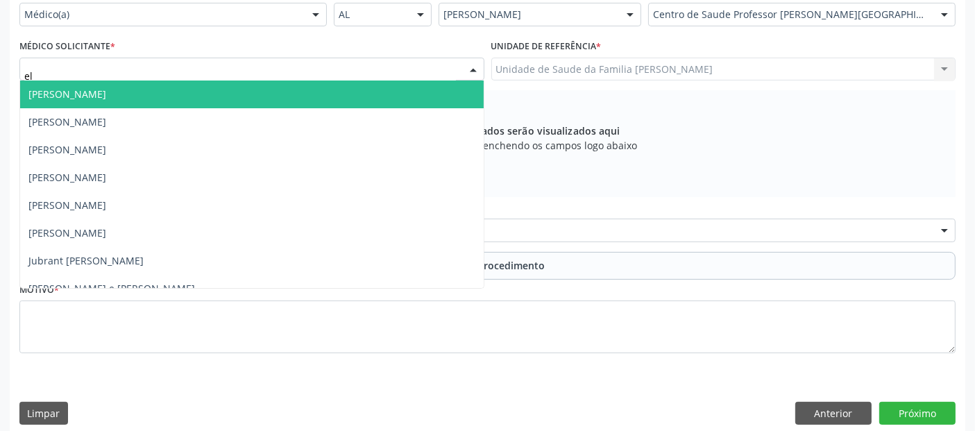
type input "eli"
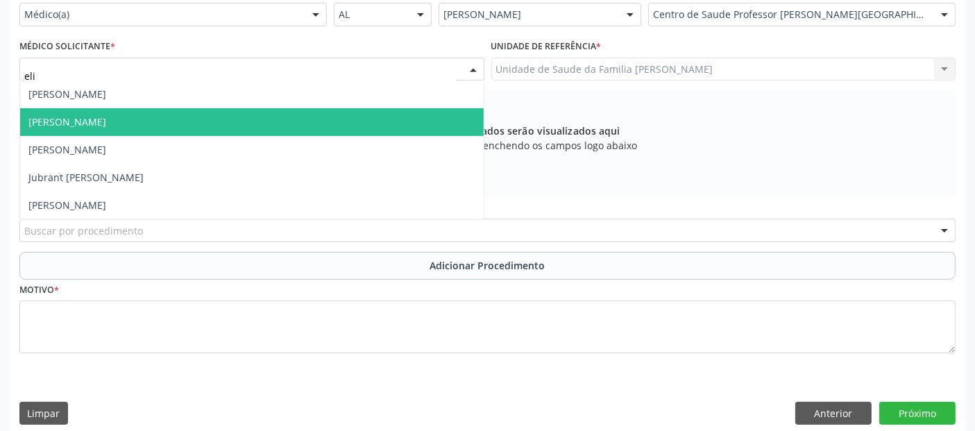
click at [106, 122] on span "[PERSON_NAME]" at bounding box center [67, 121] width 78 height 13
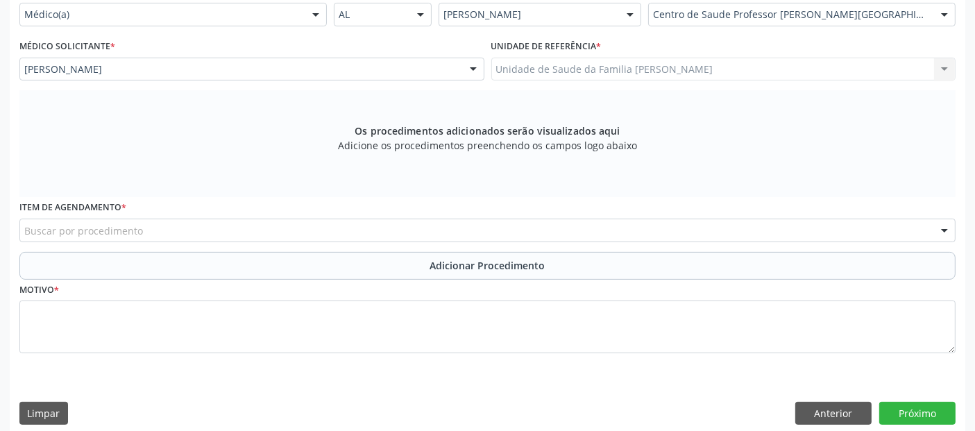
click at [147, 228] on div "Buscar por procedimento" at bounding box center [487, 231] width 936 height 24
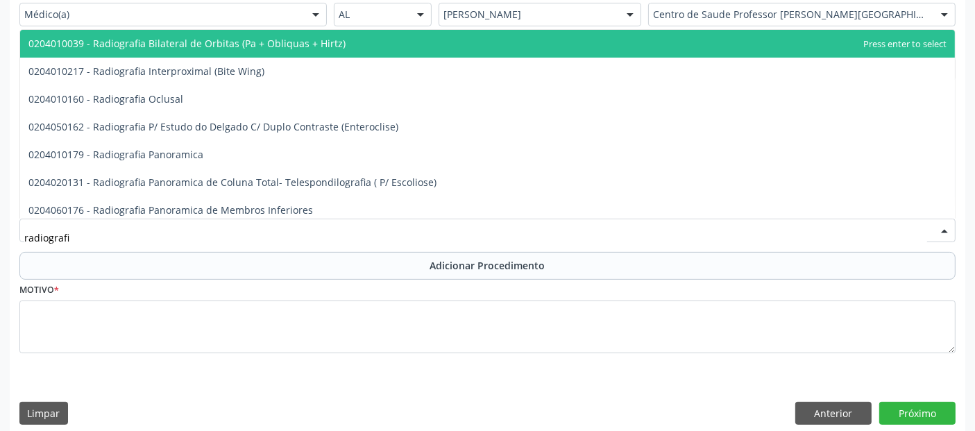
type input "radiografia"
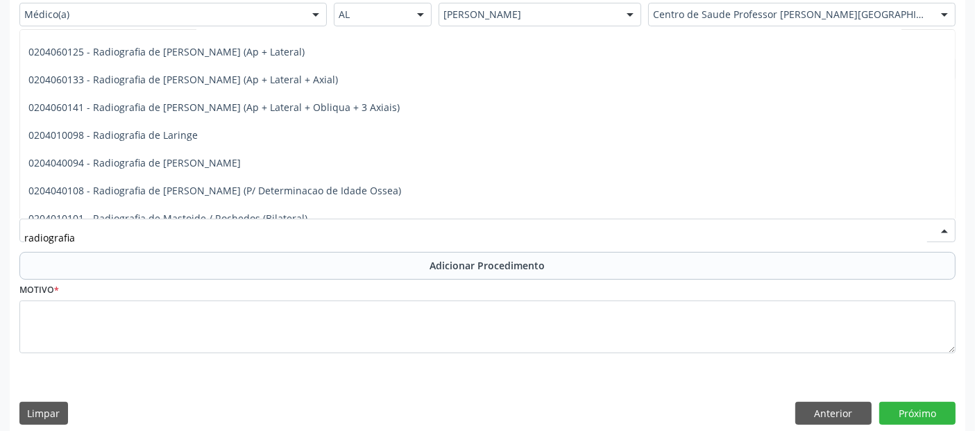
scroll to position [1290, 0]
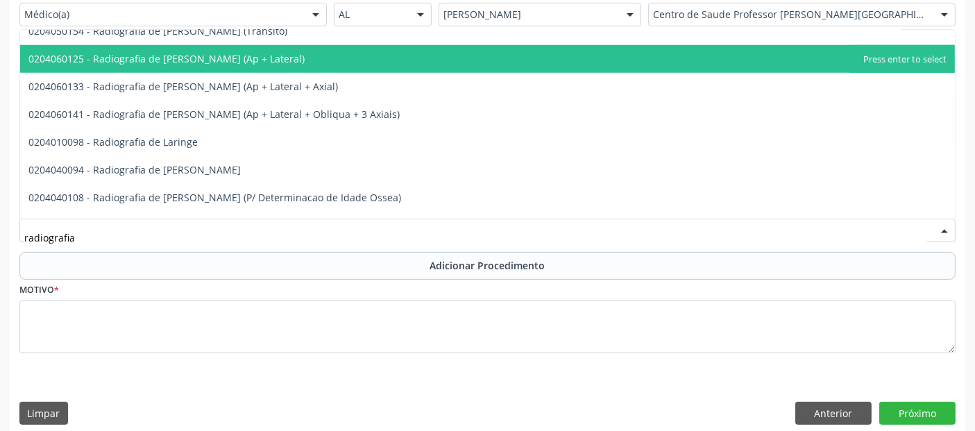
click at [434, 67] on span "0204060125 - Radiografia de [PERSON_NAME] (Ap + Lateral)" at bounding box center [487, 59] width 935 height 28
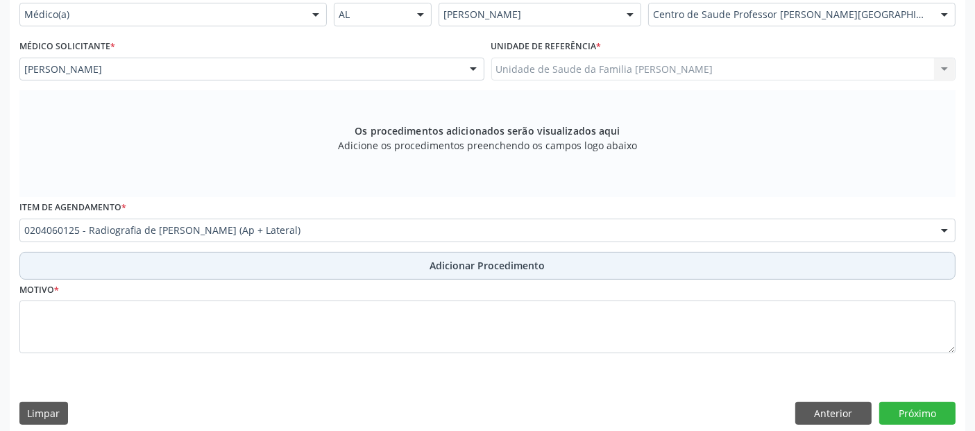
click at [323, 264] on button "Adicionar Procedimento" at bounding box center [487, 266] width 936 height 28
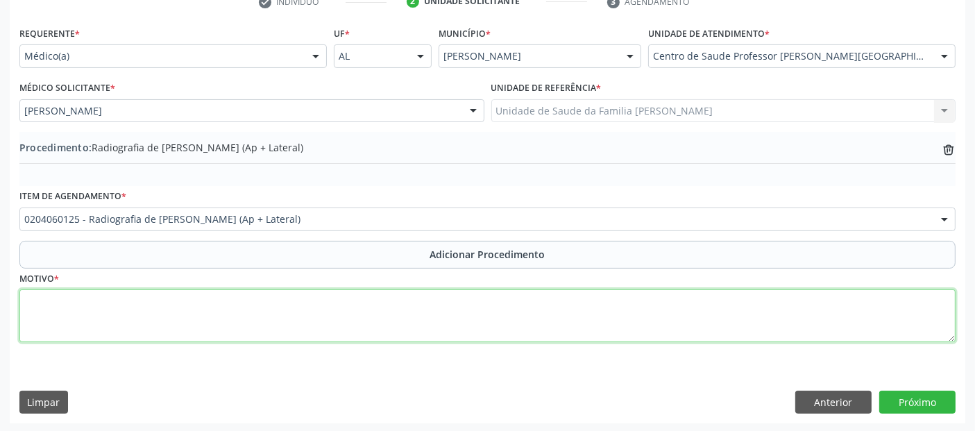
click at [307, 323] on textarea at bounding box center [487, 315] width 936 height 53
type textarea "j"
type textarea "h"
type textarea "JOELHO D/[PERSON_NAME]"
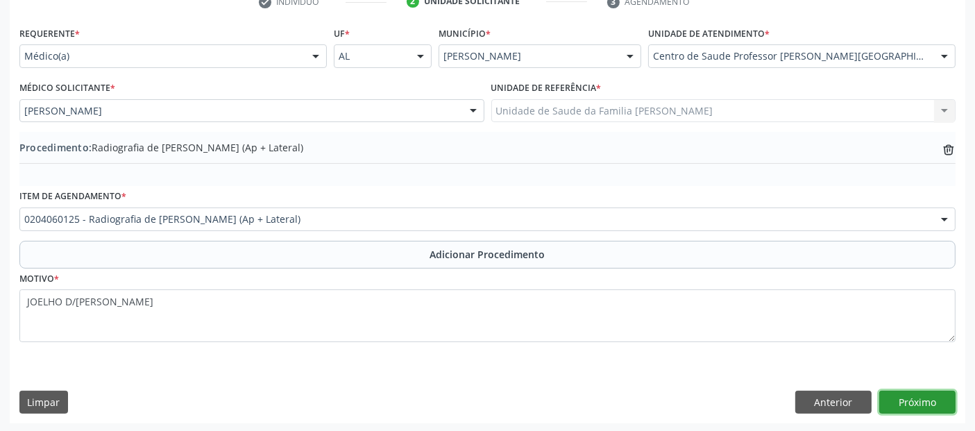
click at [926, 399] on button "Próximo" at bounding box center [917, 403] width 76 height 24
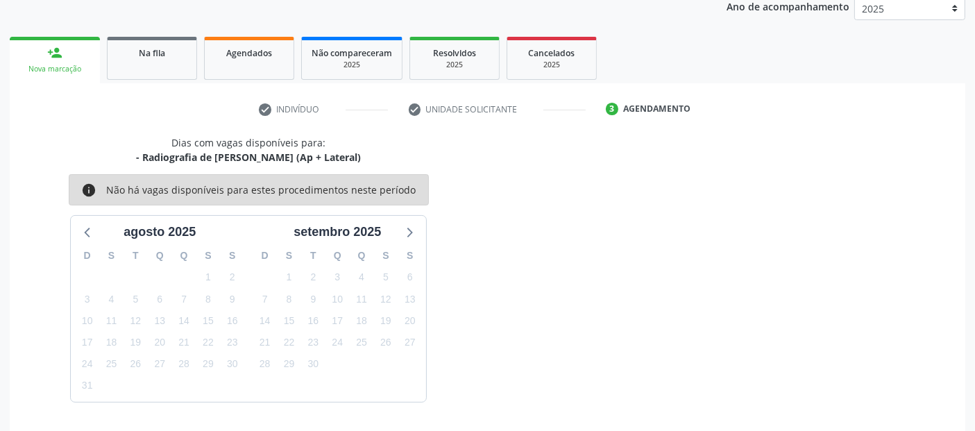
scroll to position [231, 0]
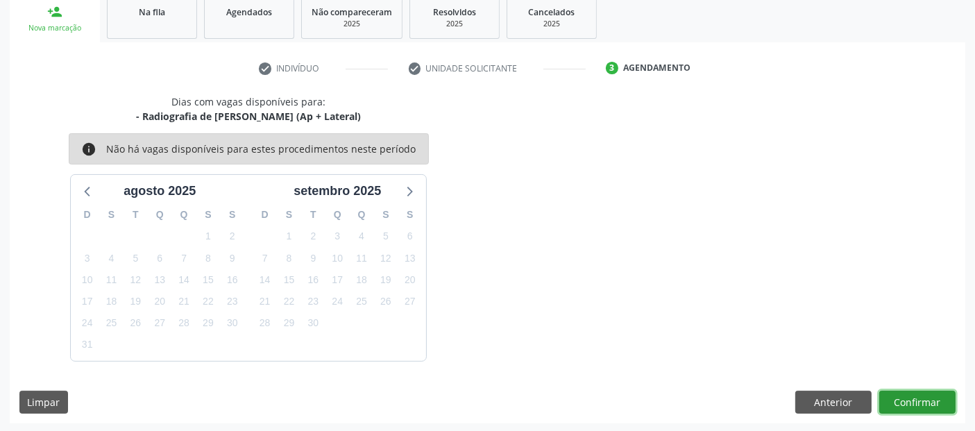
click at [934, 399] on button "Confirmar" at bounding box center [917, 403] width 76 height 24
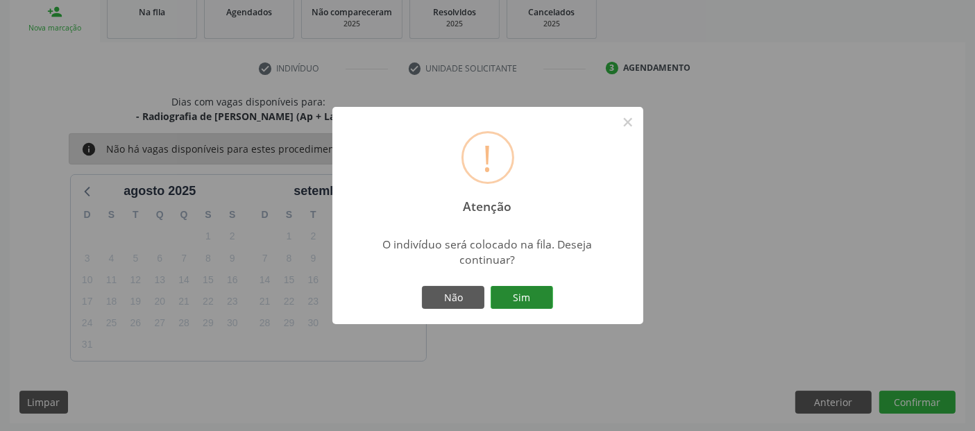
click at [514, 288] on button "Sim" at bounding box center [522, 298] width 62 height 24
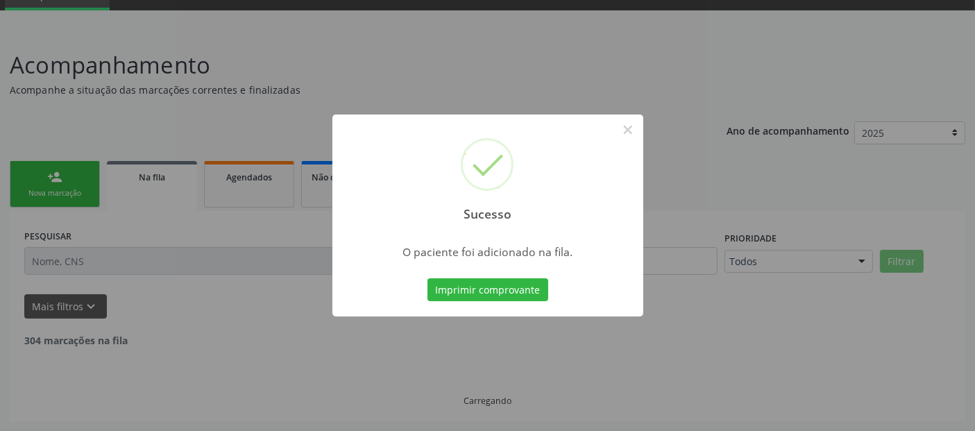
scroll to position [49, 0]
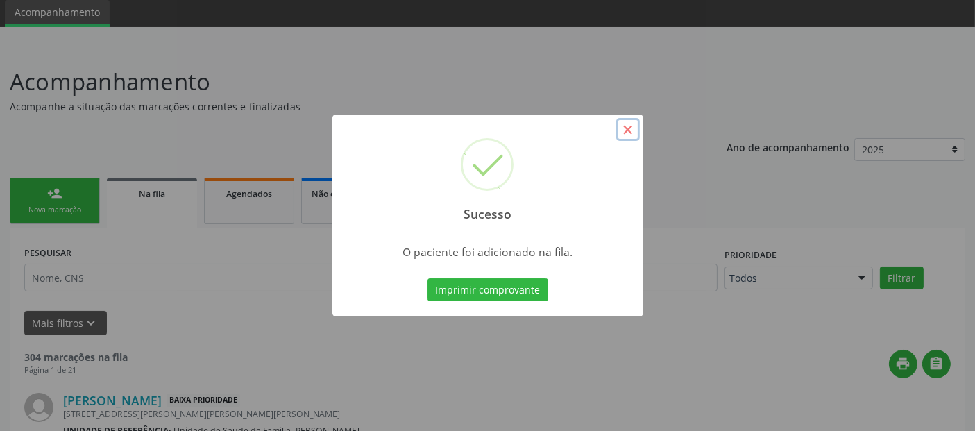
click at [634, 128] on button "×" at bounding box center [628, 130] width 24 height 24
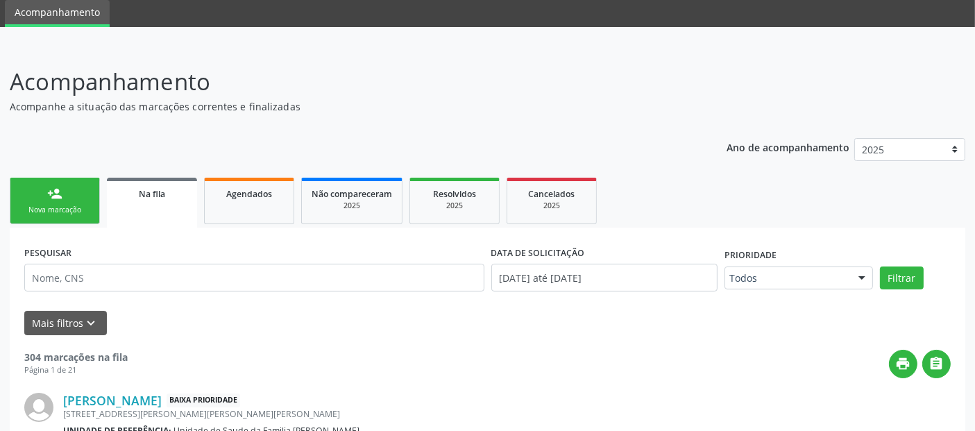
click at [66, 191] on link "person_add Nova marcação" at bounding box center [55, 201] width 90 height 47
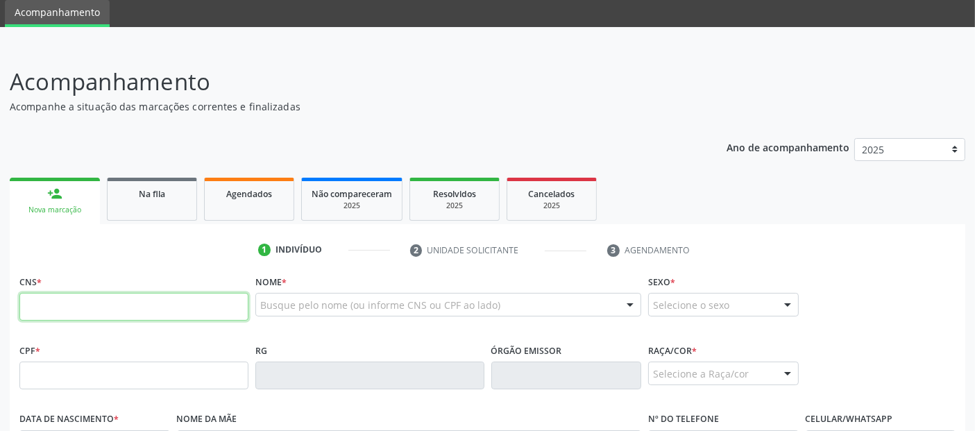
click at [154, 303] on input "text" at bounding box center [133, 307] width 229 height 28
paste input "700 6044 4285 0460"
type input "700 6044 4285 0460"
type input "[DATE]"
type input "Benedita [PERSON_NAME]"
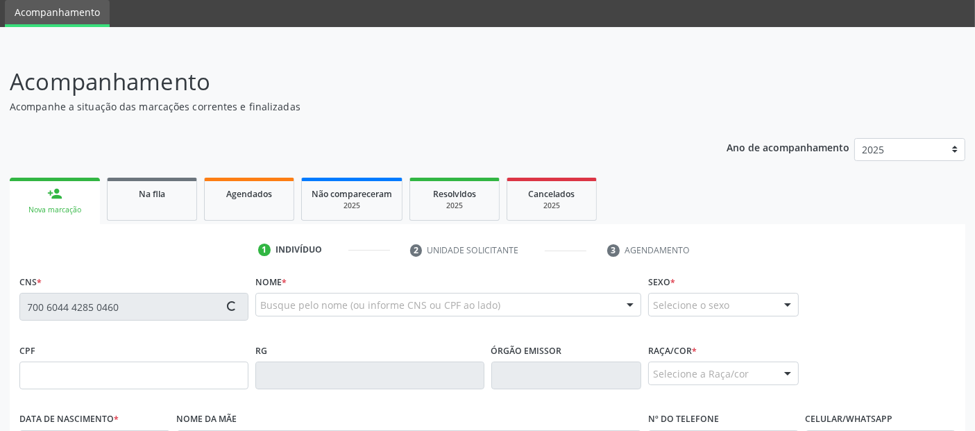
type input "[PHONE_NUMBER]"
type input "12"
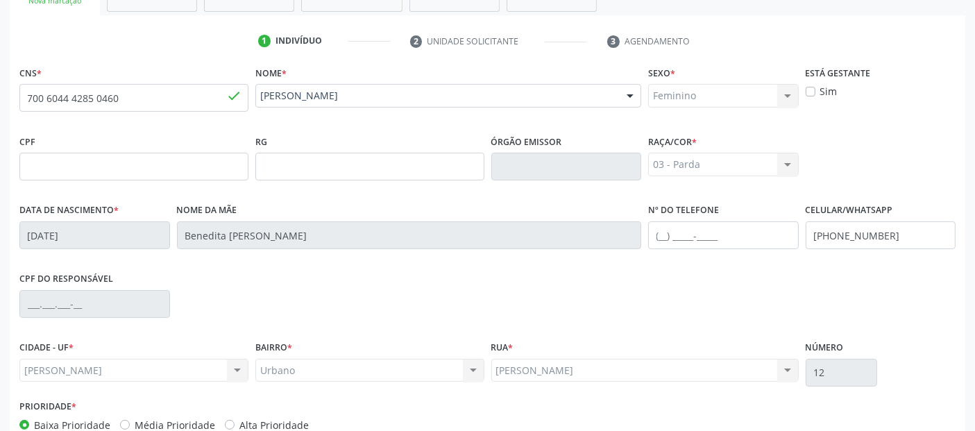
scroll to position [339, 0]
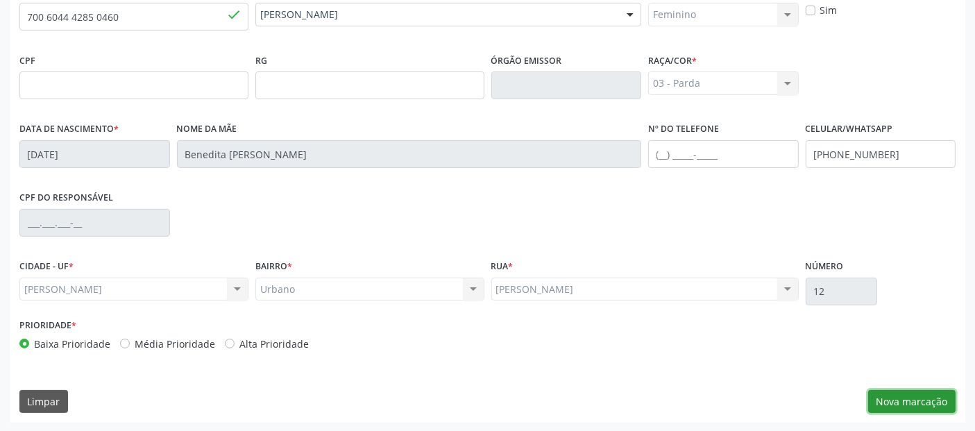
click at [934, 397] on button "Nova marcação" at bounding box center [911, 402] width 87 height 24
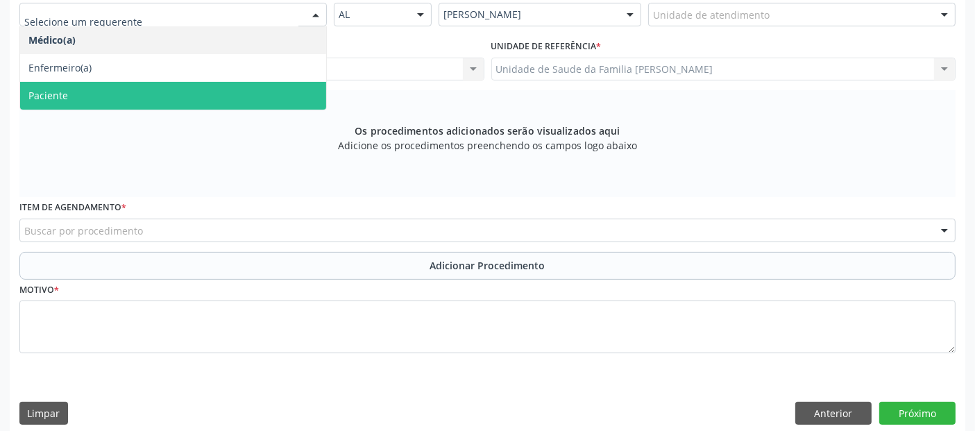
click at [99, 92] on span "Paciente" at bounding box center [173, 96] width 306 height 28
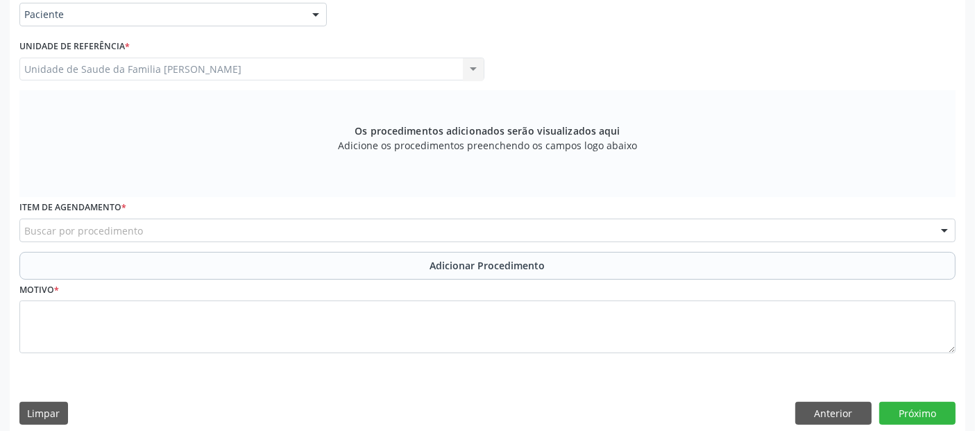
click at [103, 221] on div "Buscar por procedimento" at bounding box center [487, 231] width 936 height 24
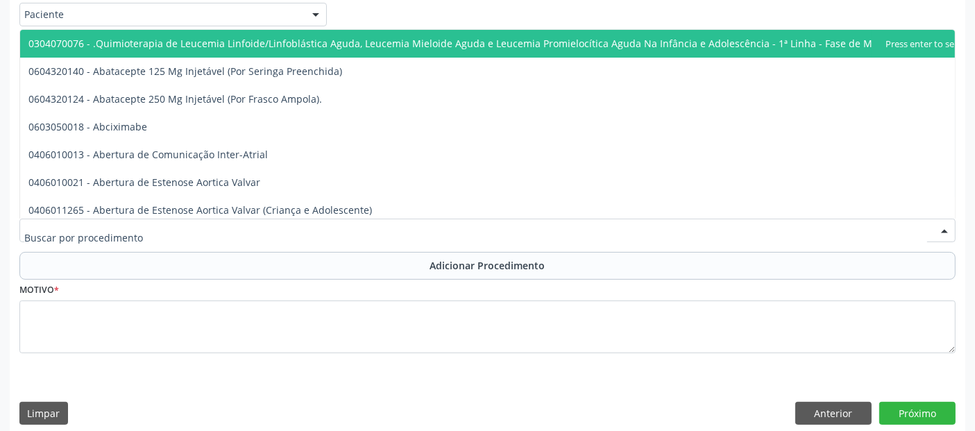
click at [101, 239] on input "text" at bounding box center [475, 238] width 903 height 28
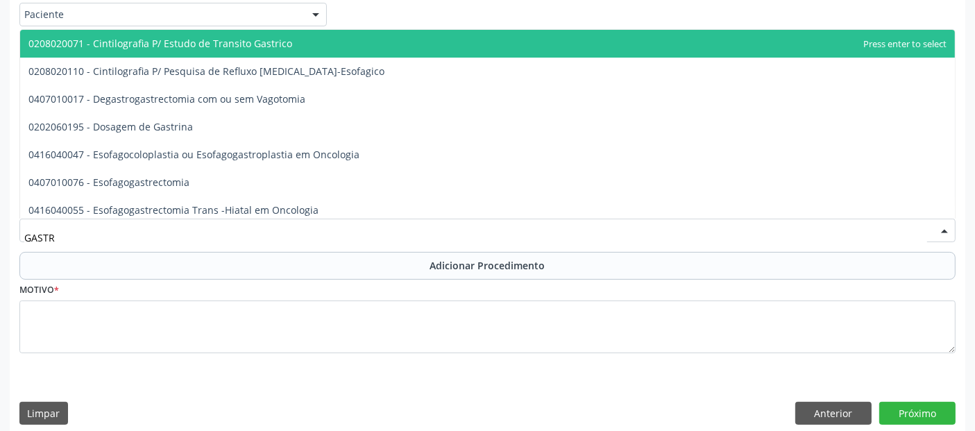
type input "[MEDICAL_DATA]"
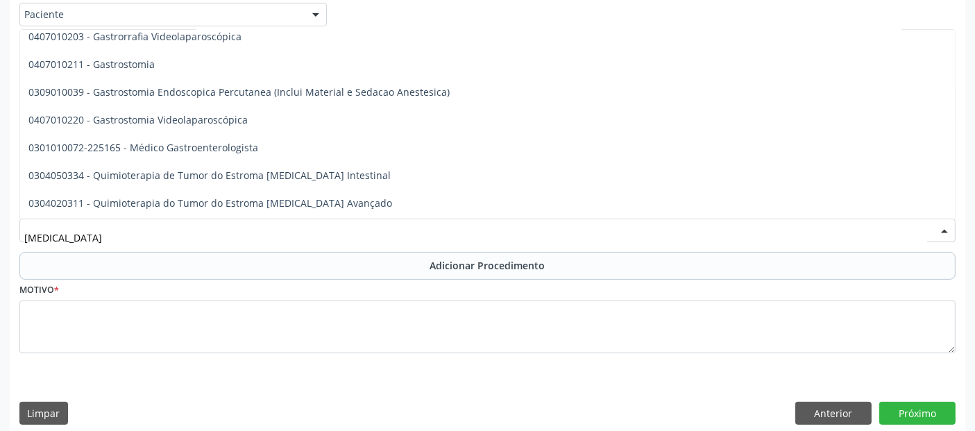
scroll to position [265, 0]
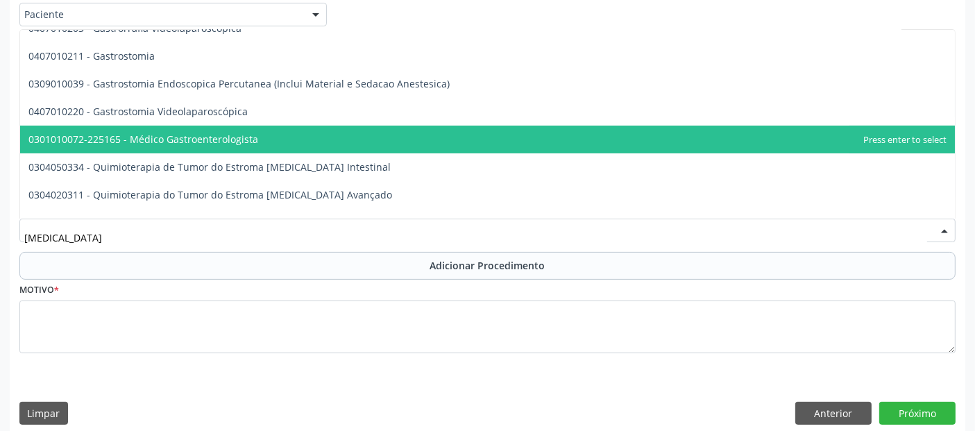
click at [232, 137] on span "0301010072-225165 - Médico Gastroenterologista" at bounding box center [143, 139] width 230 height 13
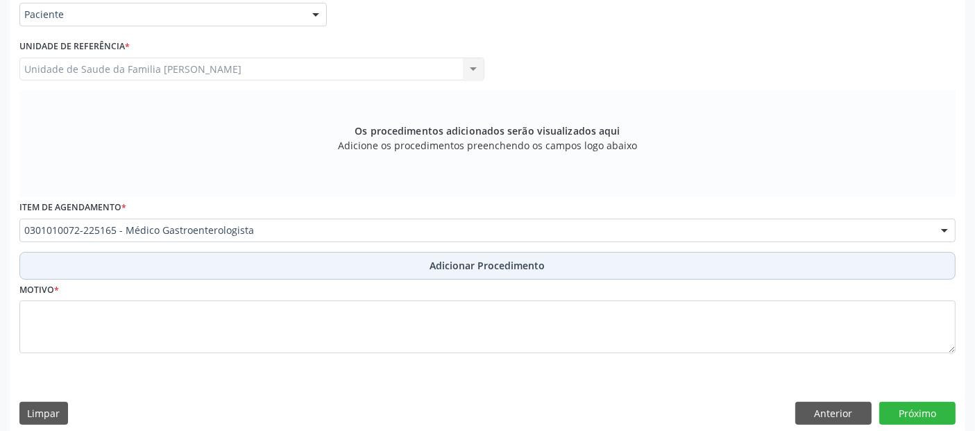
click at [224, 269] on button "Adicionar Procedimento" at bounding box center [487, 266] width 936 height 28
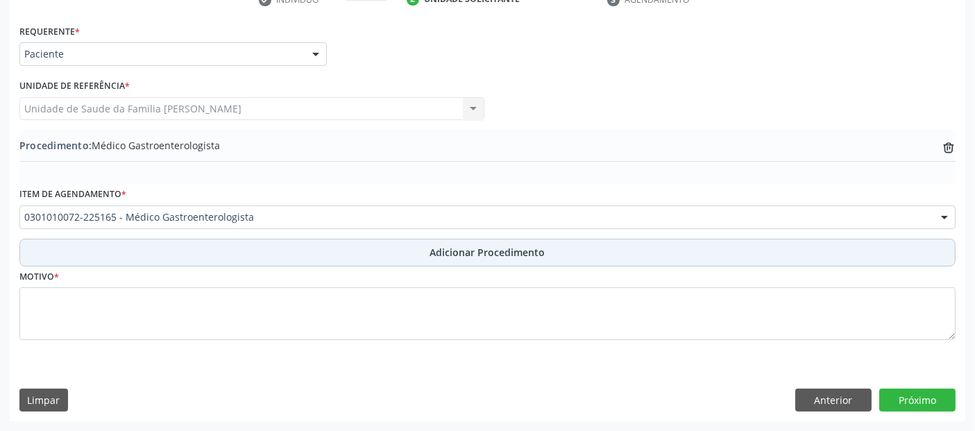
scroll to position [298, 0]
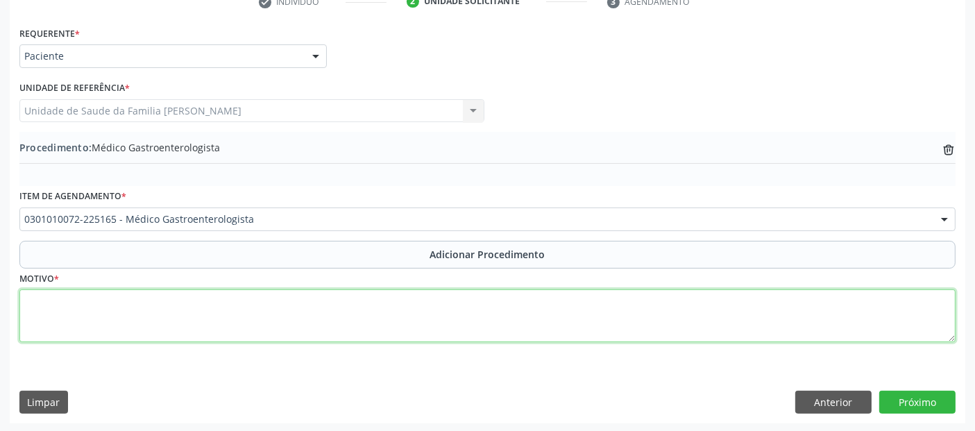
click at [350, 322] on textarea at bounding box center [487, 315] width 936 height 53
type textarea "AVALIAÇÃO."
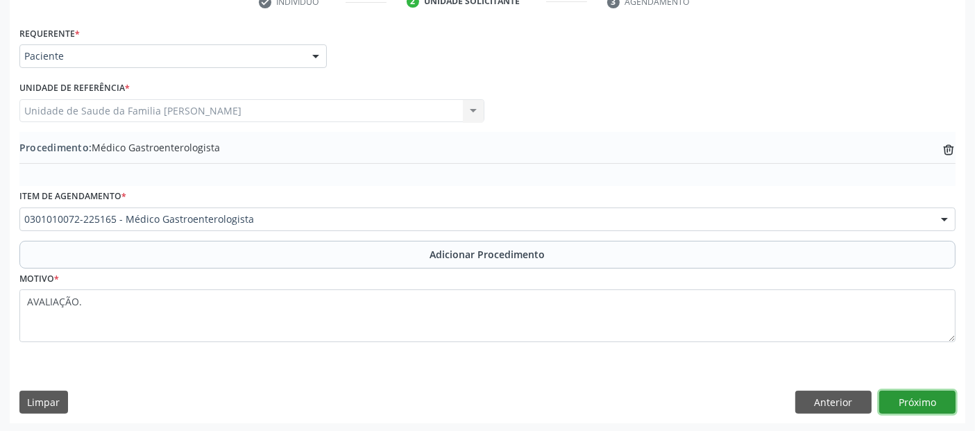
click at [916, 396] on button "Próximo" at bounding box center [917, 403] width 76 height 24
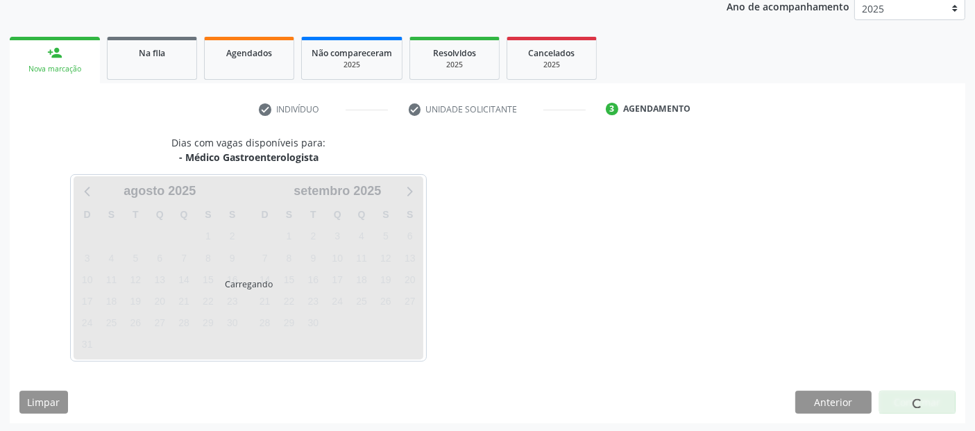
scroll to position [231, 0]
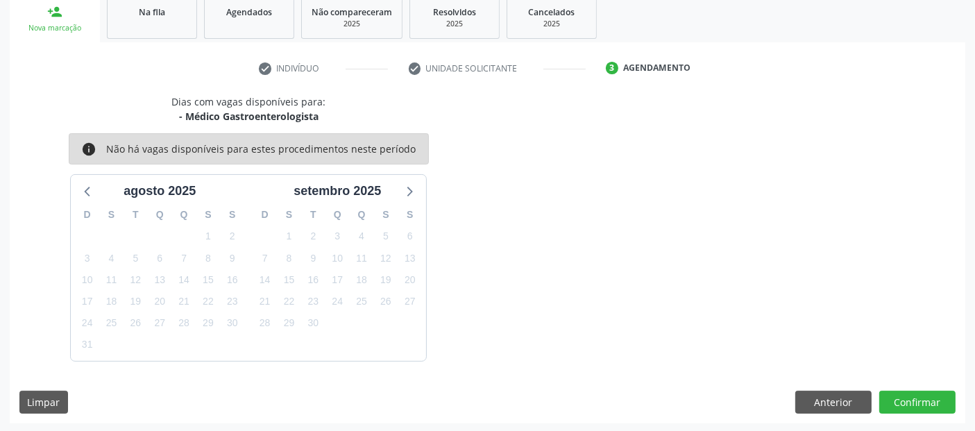
click at [923, 412] on div "Dias com vagas disponíveis para: - Médico Gastroenterologista info Não há vagas…" at bounding box center [488, 258] width 956 height 329
click at [924, 411] on div "Dias com vagas disponíveis para: - Médico Gastroenterologista info Não há vagas…" at bounding box center [488, 258] width 956 height 329
click at [933, 405] on button "Confirmar" at bounding box center [917, 403] width 76 height 24
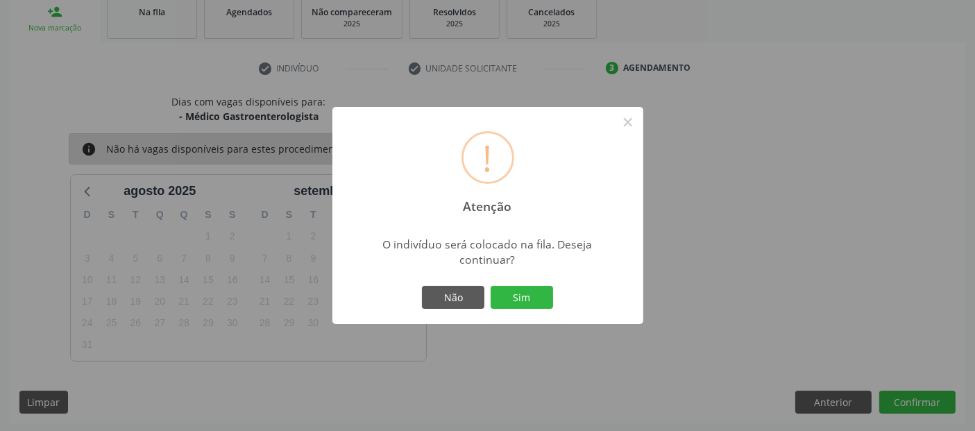
click at [548, 284] on div "Não Sim" at bounding box center [487, 297] width 137 height 29
click at [521, 301] on button "Sim" at bounding box center [522, 298] width 62 height 24
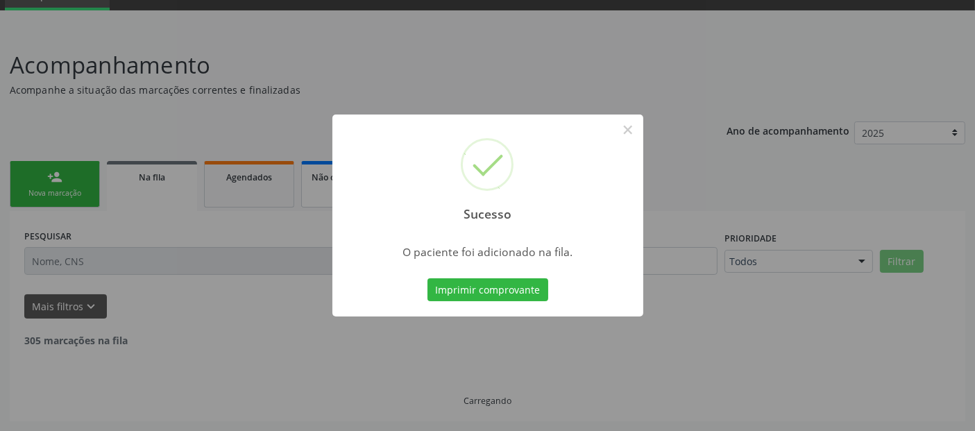
scroll to position [49, 0]
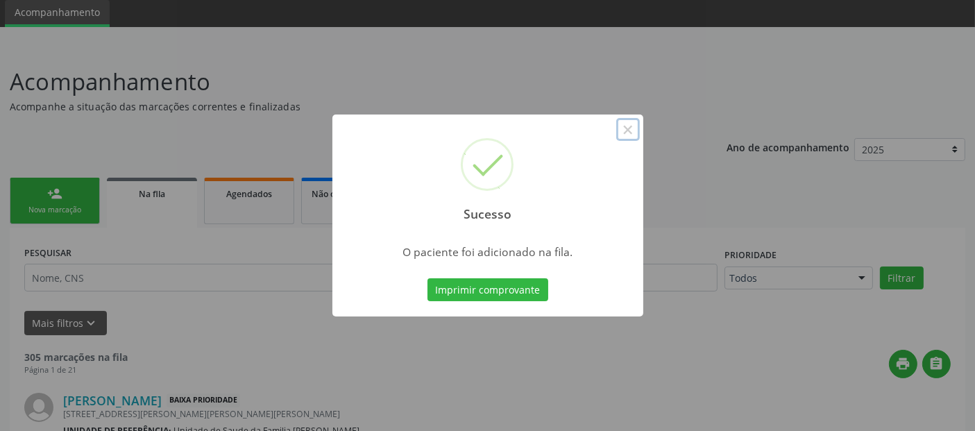
click at [617, 133] on button "×" at bounding box center [628, 130] width 24 height 24
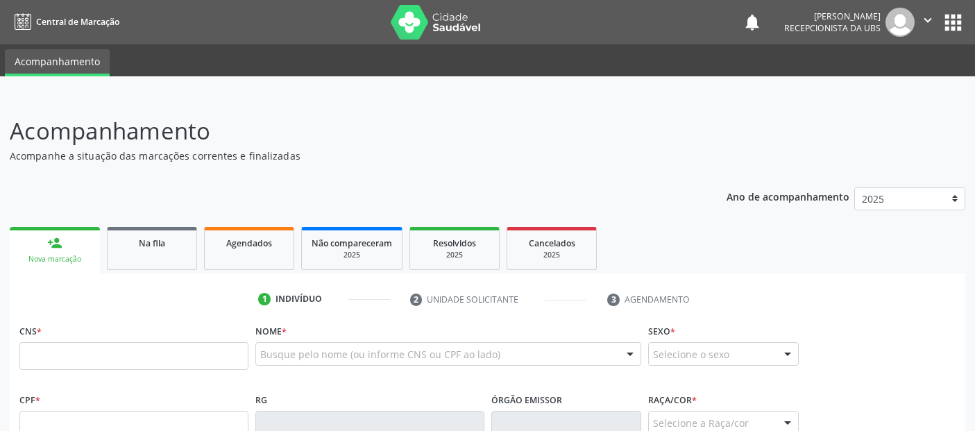
scroll to position [44, 0]
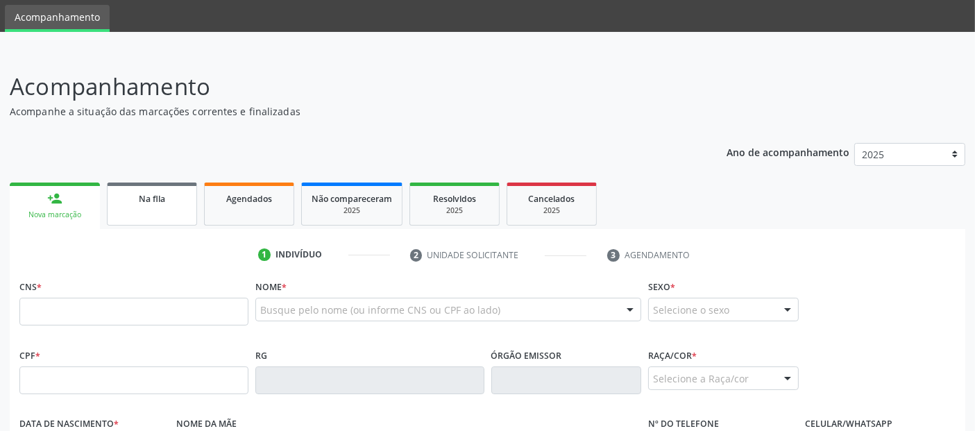
click at [162, 210] on link "Na fila" at bounding box center [152, 204] width 90 height 43
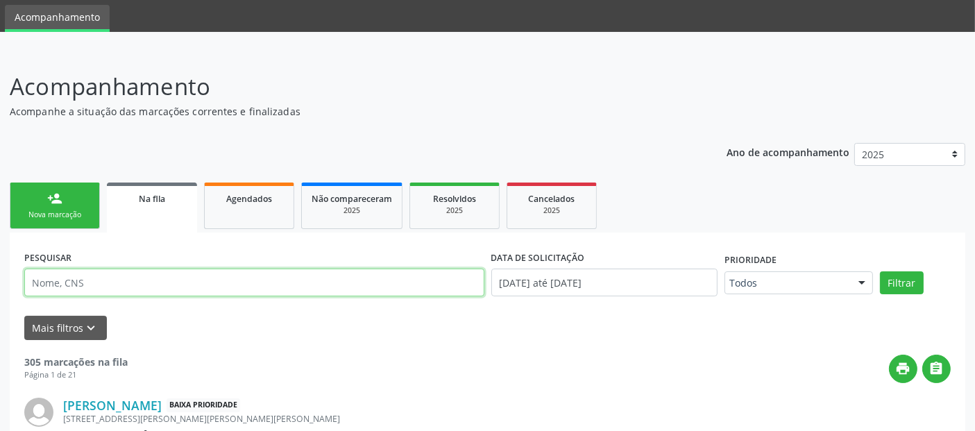
click at [128, 291] on input "text" at bounding box center [254, 283] width 460 height 28
paste input "700 6044 4285 0460"
type input "700 6044 4285 0460"
click at [880, 271] on button "Filtrar" at bounding box center [902, 283] width 44 height 24
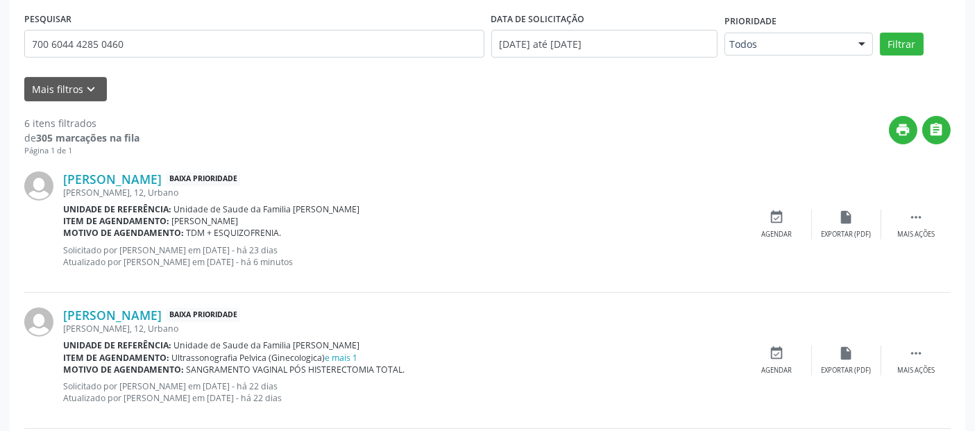
scroll to position [288, 0]
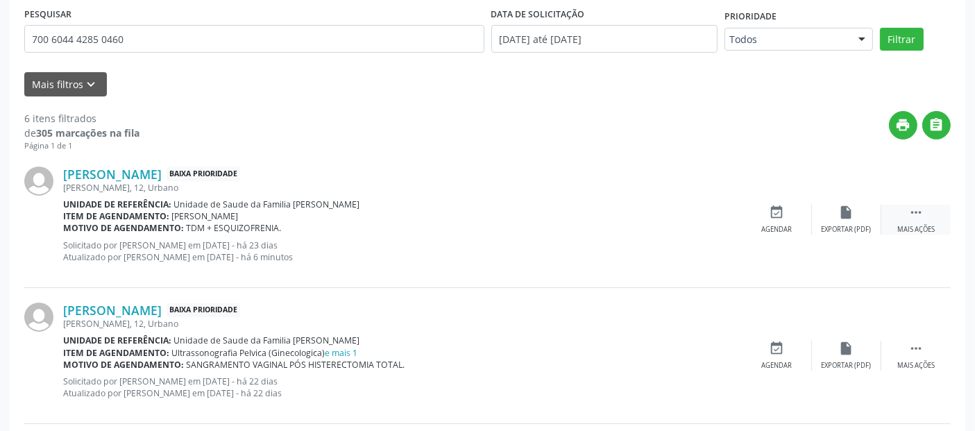
click at [924, 230] on div "Mais ações" at bounding box center [915, 230] width 37 height 10
click at [843, 225] on div "Editar" at bounding box center [847, 230] width 22 height 10
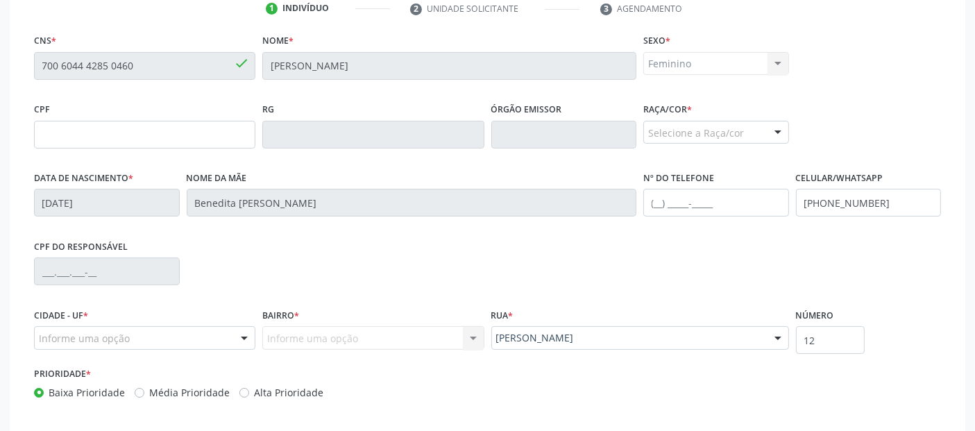
scroll to position [357, 0]
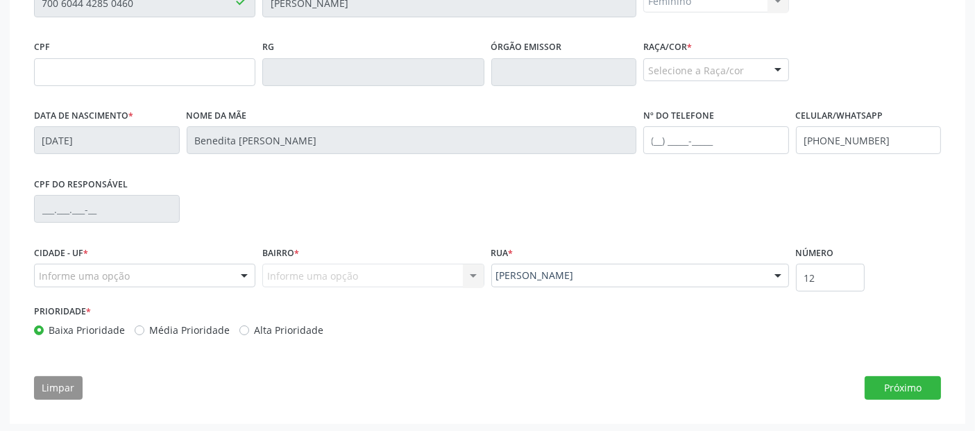
click at [774, 49] on div "Raça/cor * Selecione a Raça/cor 01 - Branca 02 - Preta 04 - Amarela 03 - Parda …" at bounding box center [716, 59] width 146 height 44
click at [761, 58] on div "Selecione a Raça/cor" at bounding box center [716, 70] width 146 height 24
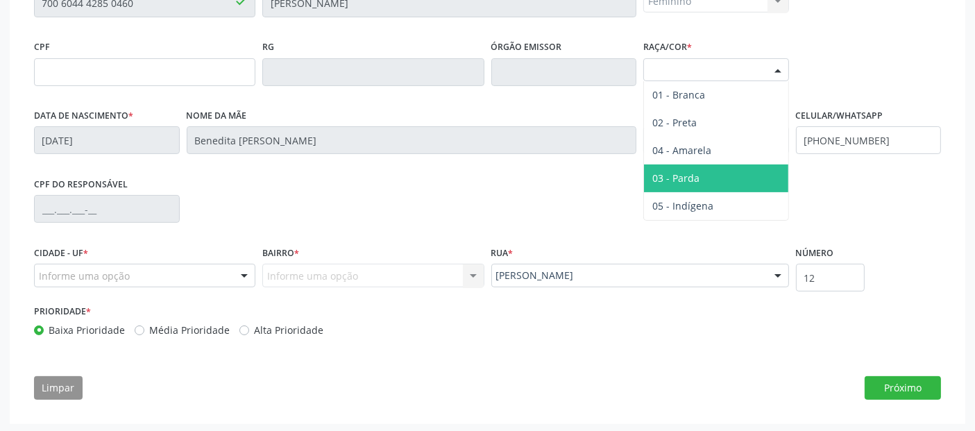
click at [675, 171] on span "03 - Parda" at bounding box center [675, 177] width 47 height 13
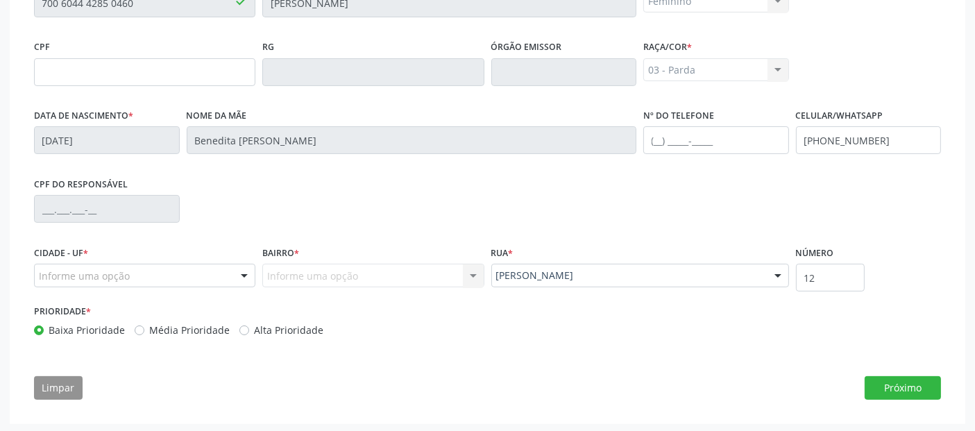
click at [210, 271] on div "Informe uma opção" at bounding box center [144, 276] width 221 height 24
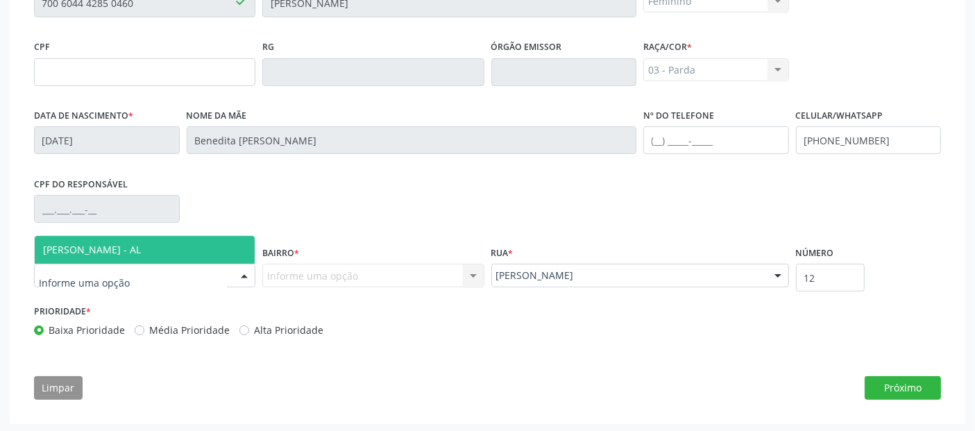
click at [218, 257] on span "[PERSON_NAME] - AL" at bounding box center [145, 250] width 220 height 28
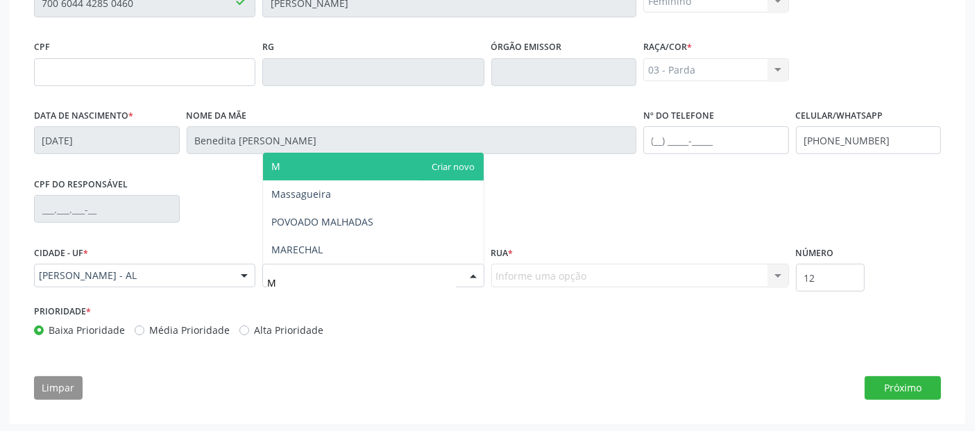
type input "MA"
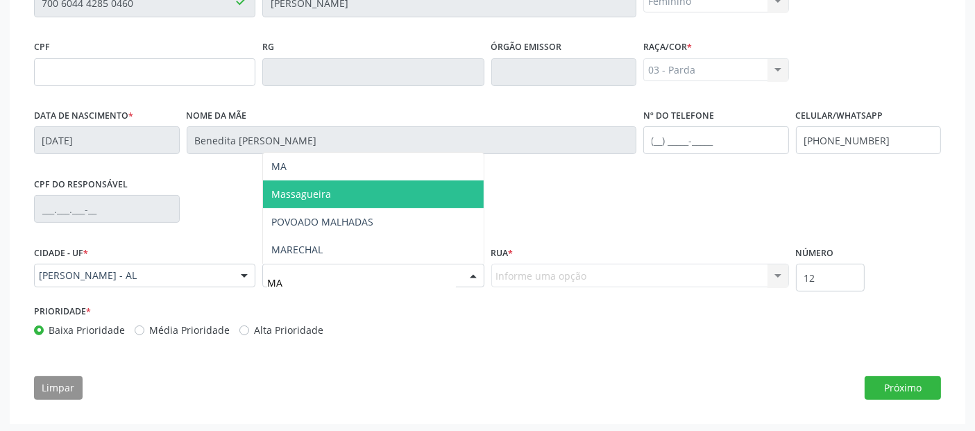
click at [389, 184] on span "Massagueira" at bounding box center [373, 194] width 220 height 28
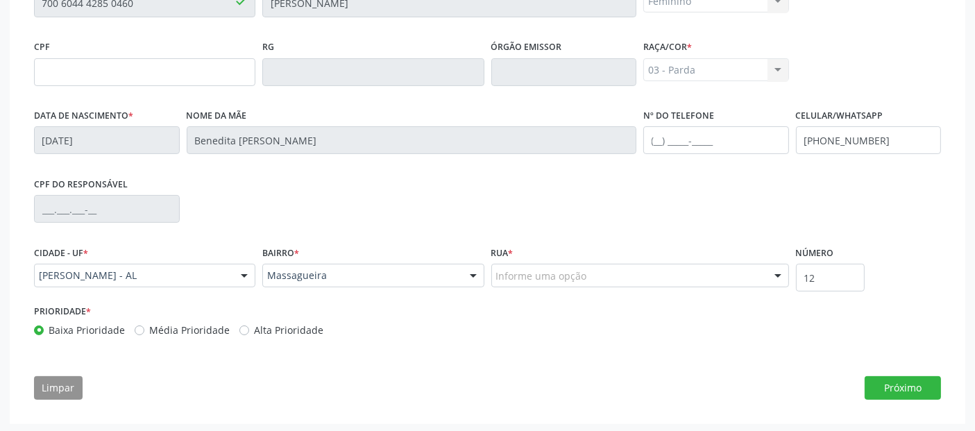
click at [591, 270] on div "Informe uma opção" at bounding box center [640, 276] width 298 height 24
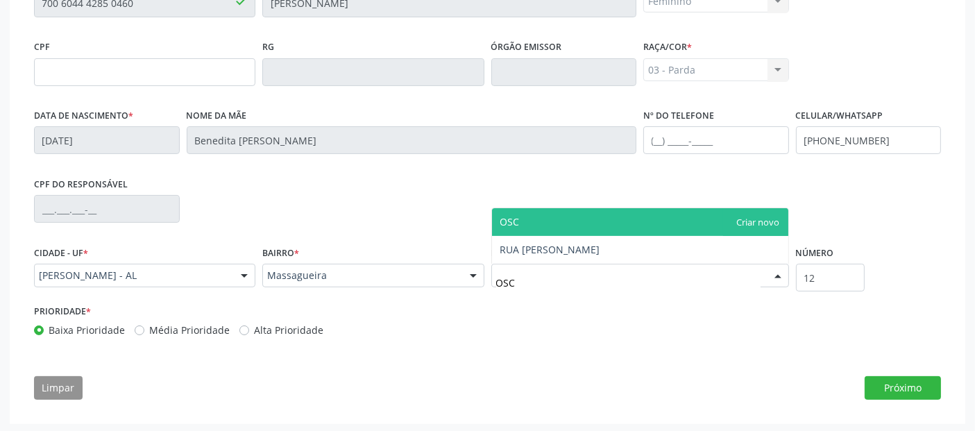
type input "OSCA"
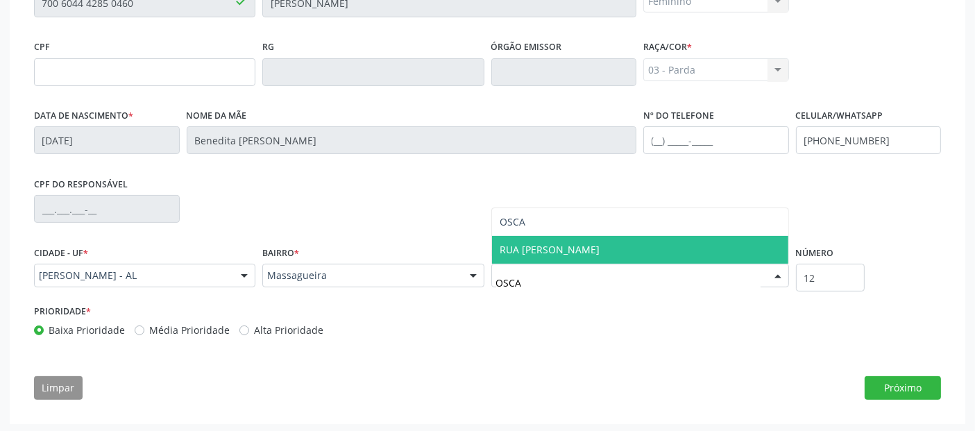
click at [575, 253] on span "RUA OSCAR ARAÚJO" at bounding box center [550, 249] width 100 height 13
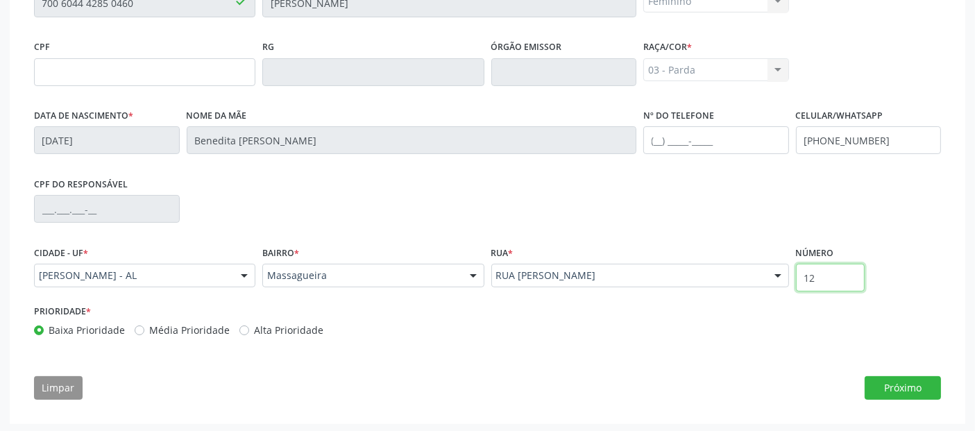
click at [829, 271] on input "12" at bounding box center [830, 278] width 69 height 28
type input "SN"
click at [911, 378] on button "Próximo" at bounding box center [903, 388] width 76 height 24
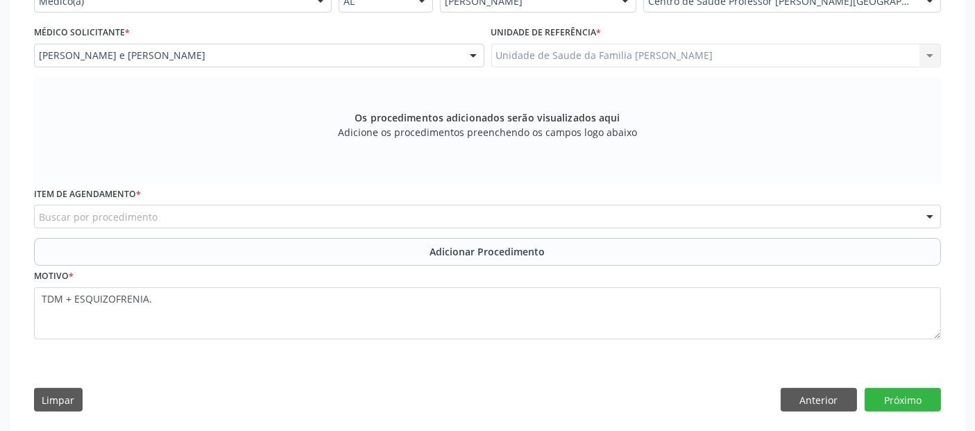
click at [558, 205] on div "Buscar por procedimento" at bounding box center [487, 217] width 907 height 24
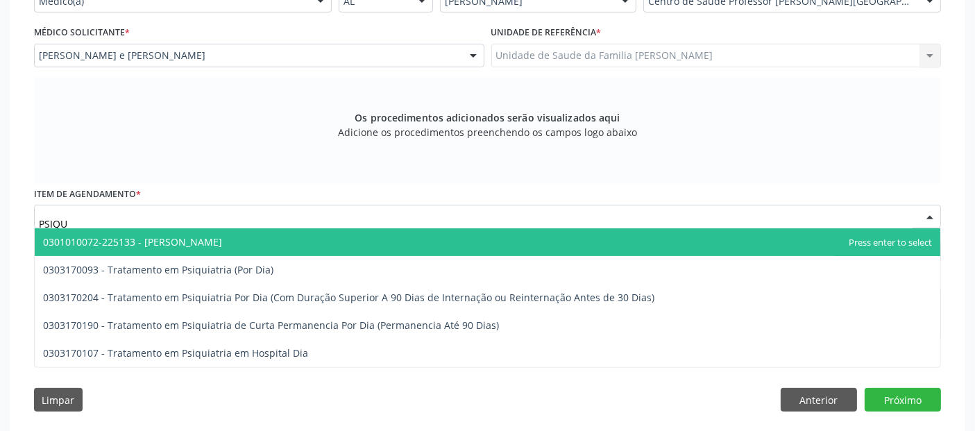
type input "PSIQUI"
click at [408, 235] on span "0301010072-225133 - Médico Psiquiatra" at bounding box center [488, 242] width 906 height 28
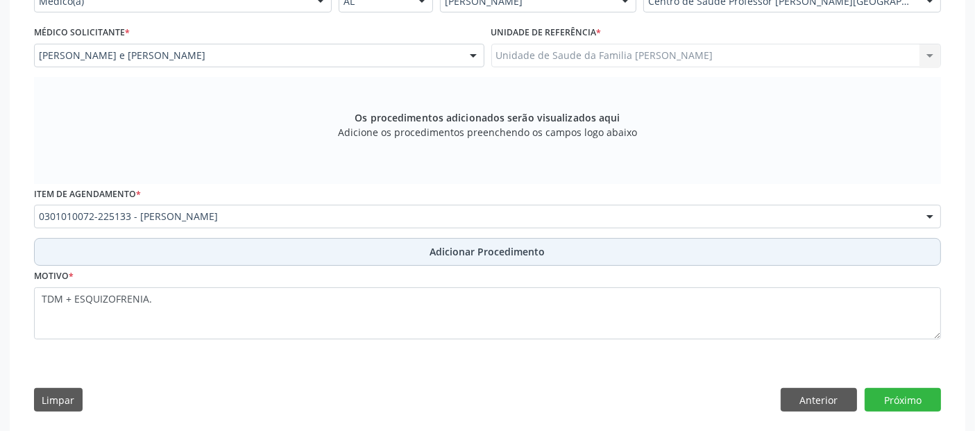
click at [769, 246] on button "Adicionar Procedimento" at bounding box center [487, 252] width 907 height 28
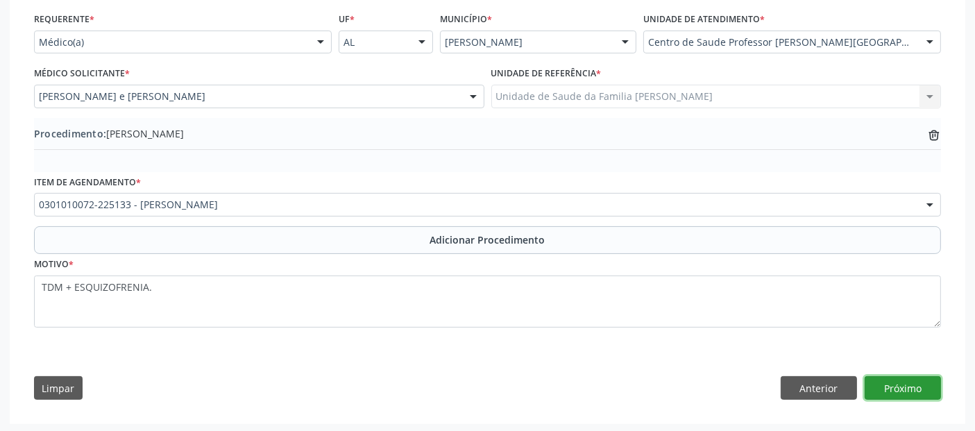
click at [913, 387] on button "Próximo" at bounding box center [903, 388] width 76 height 24
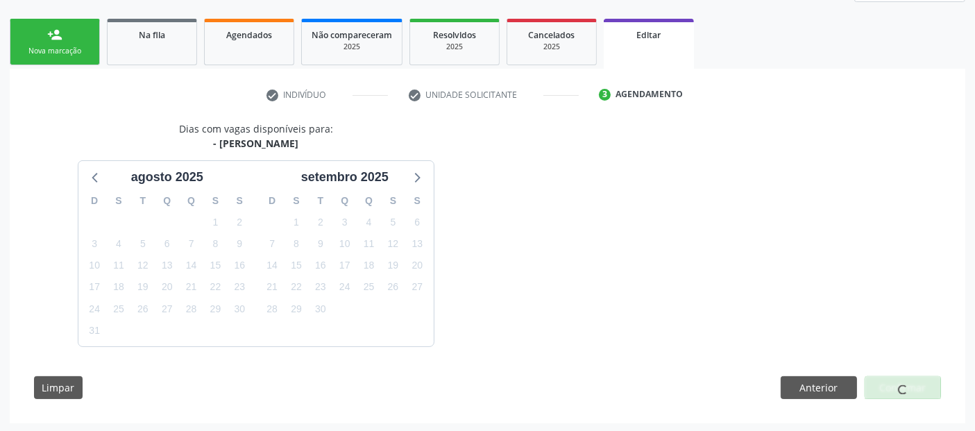
scroll to position [249, 0]
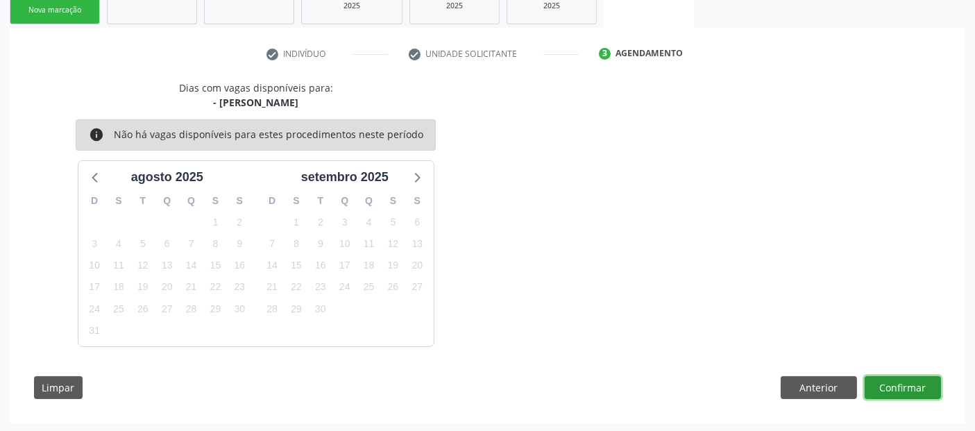
click at [913, 387] on button "Confirmar" at bounding box center [903, 388] width 76 height 24
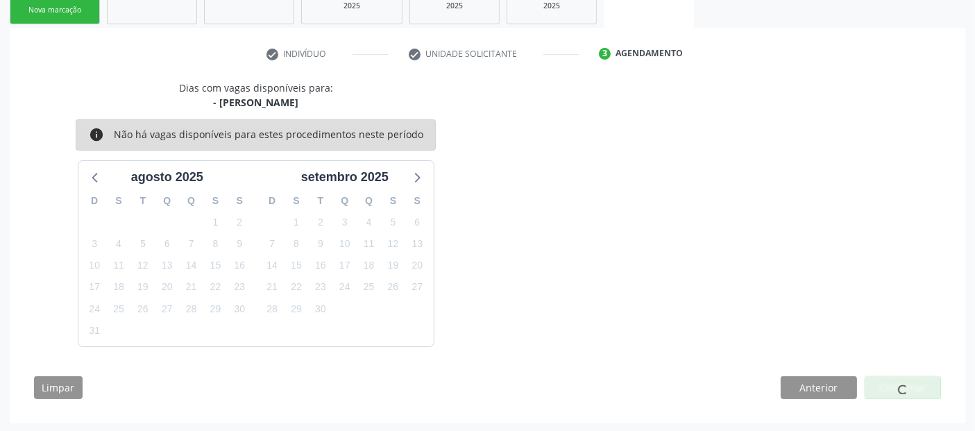
scroll to position [49, 0]
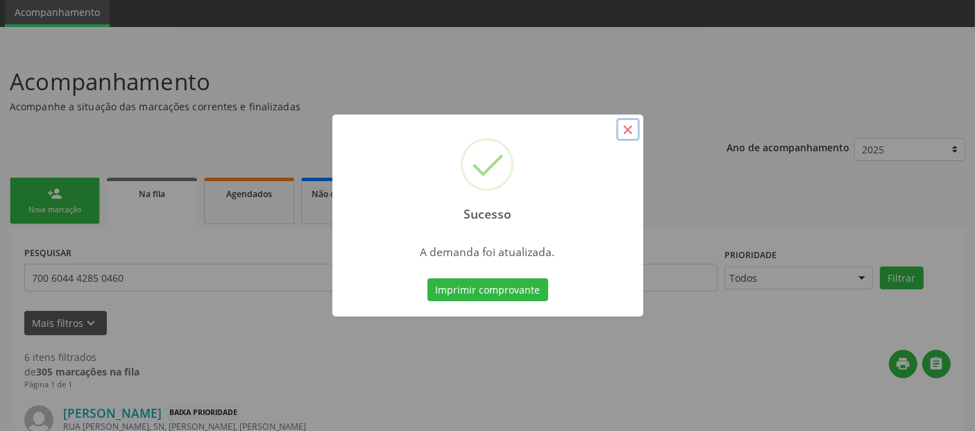
click at [634, 131] on button "×" at bounding box center [628, 130] width 24 height 24
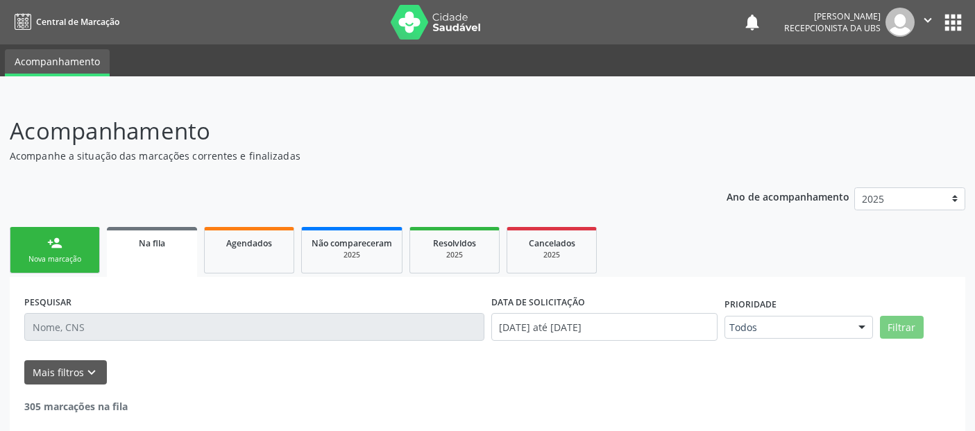
scroll to position [44, 0]
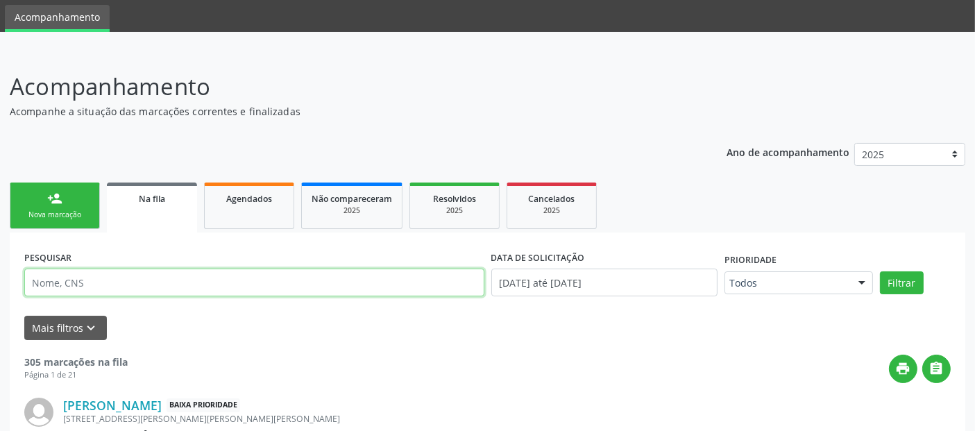
click at [146, 283] on input "text" at bounding box center [254, 283] width 460 height 28
paste input "700 6044 4285 0460"
type input "700 6044 4285 0460"
click at [880, 271] on button "Filtrar" at bounding box center [902, 283] width 44 height 24
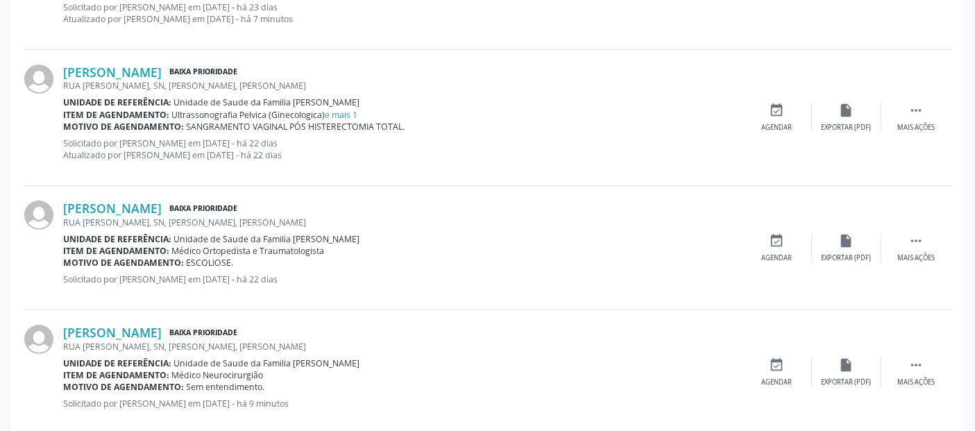
scroll to position [799, 0]
